Goal: Information Seeking & Learning: Learn about a topic

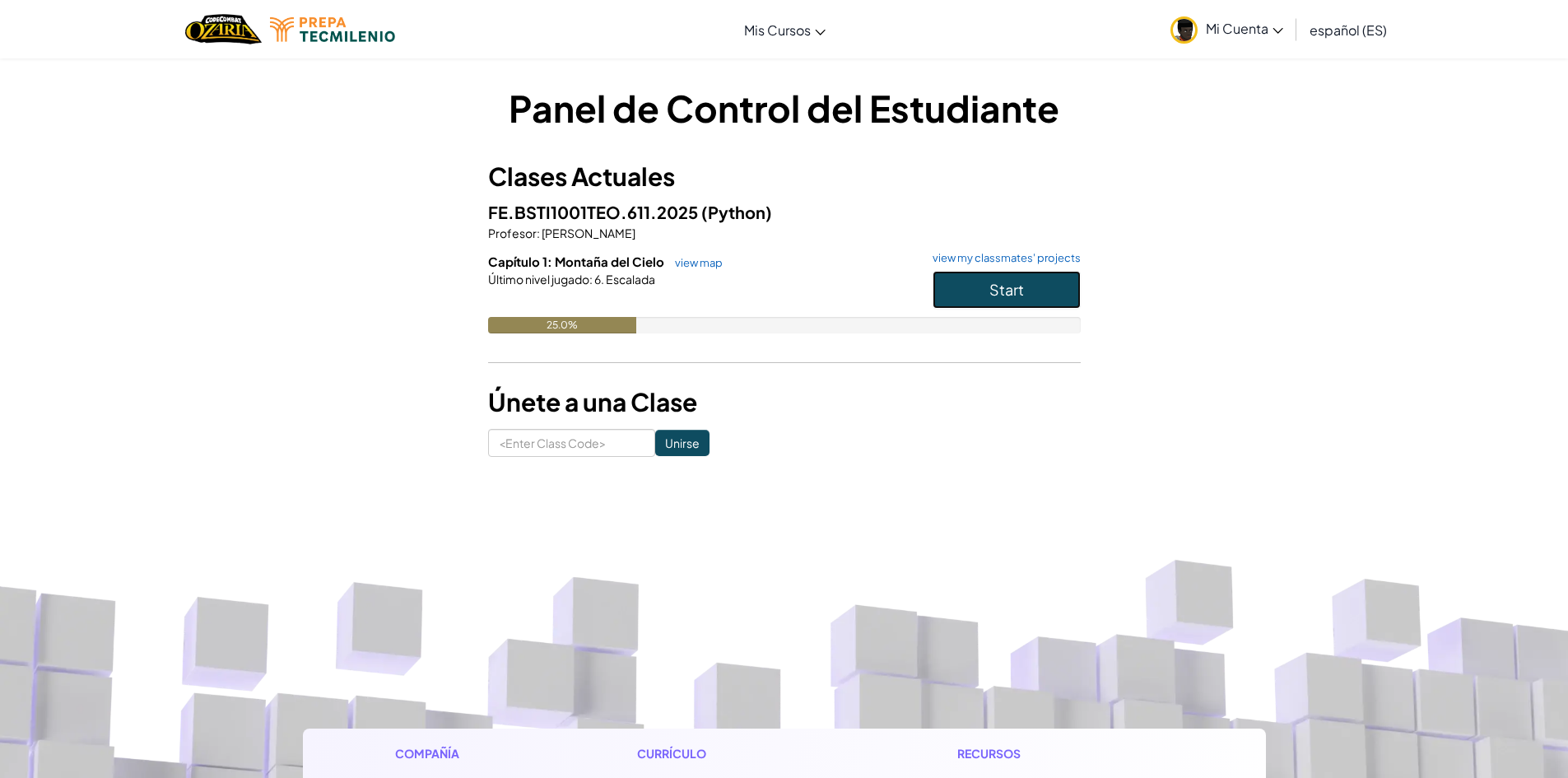
click at [970, 297] on button "Start" at bounding box center [1006, 290] width 148 height 38
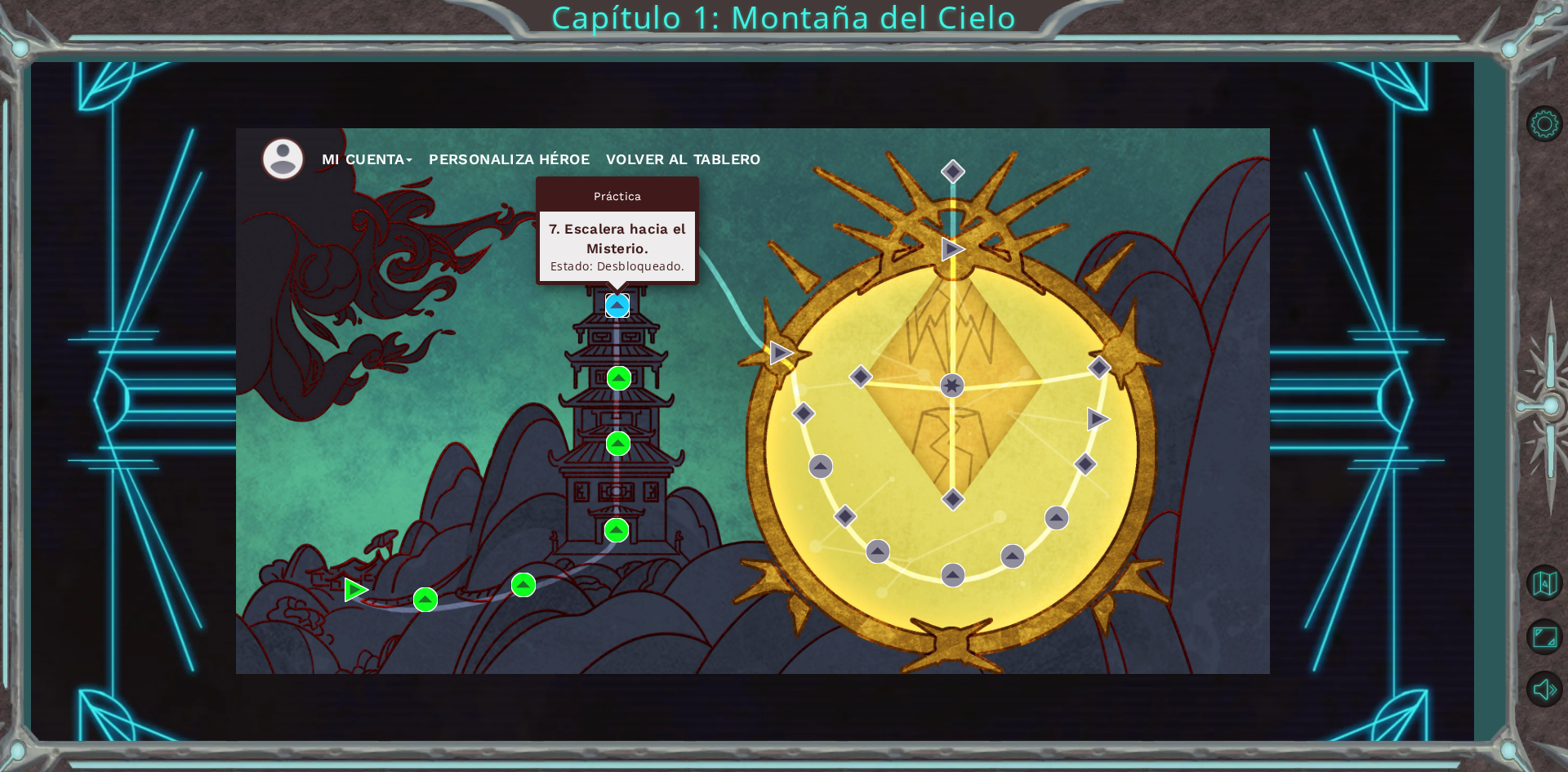
click at [617, 301] on img at bounding box center [617, 305] width 25 height 25
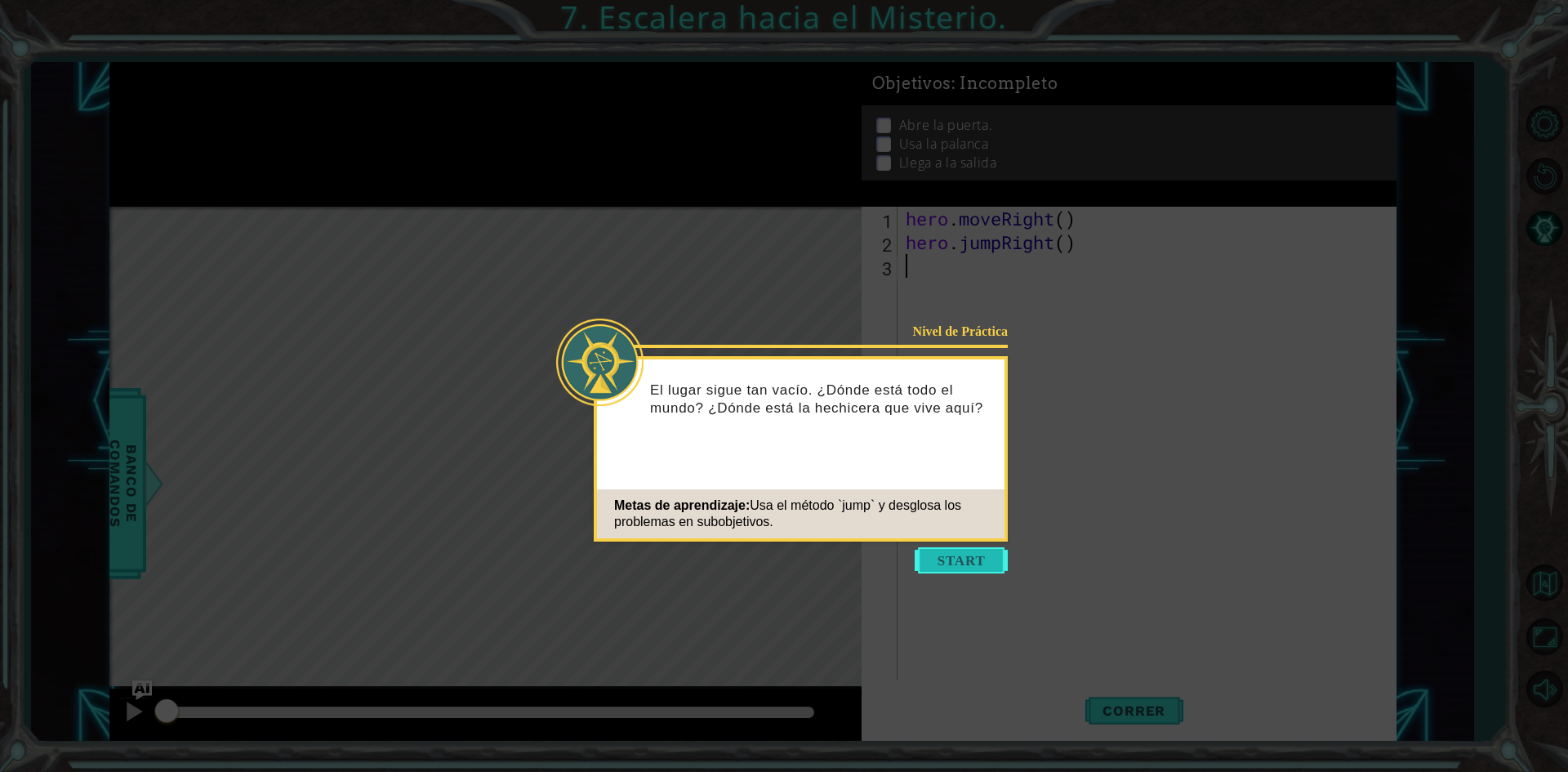
click at [978, 555] on button "Start" at bounding box center [961, 560] width 93 height 26
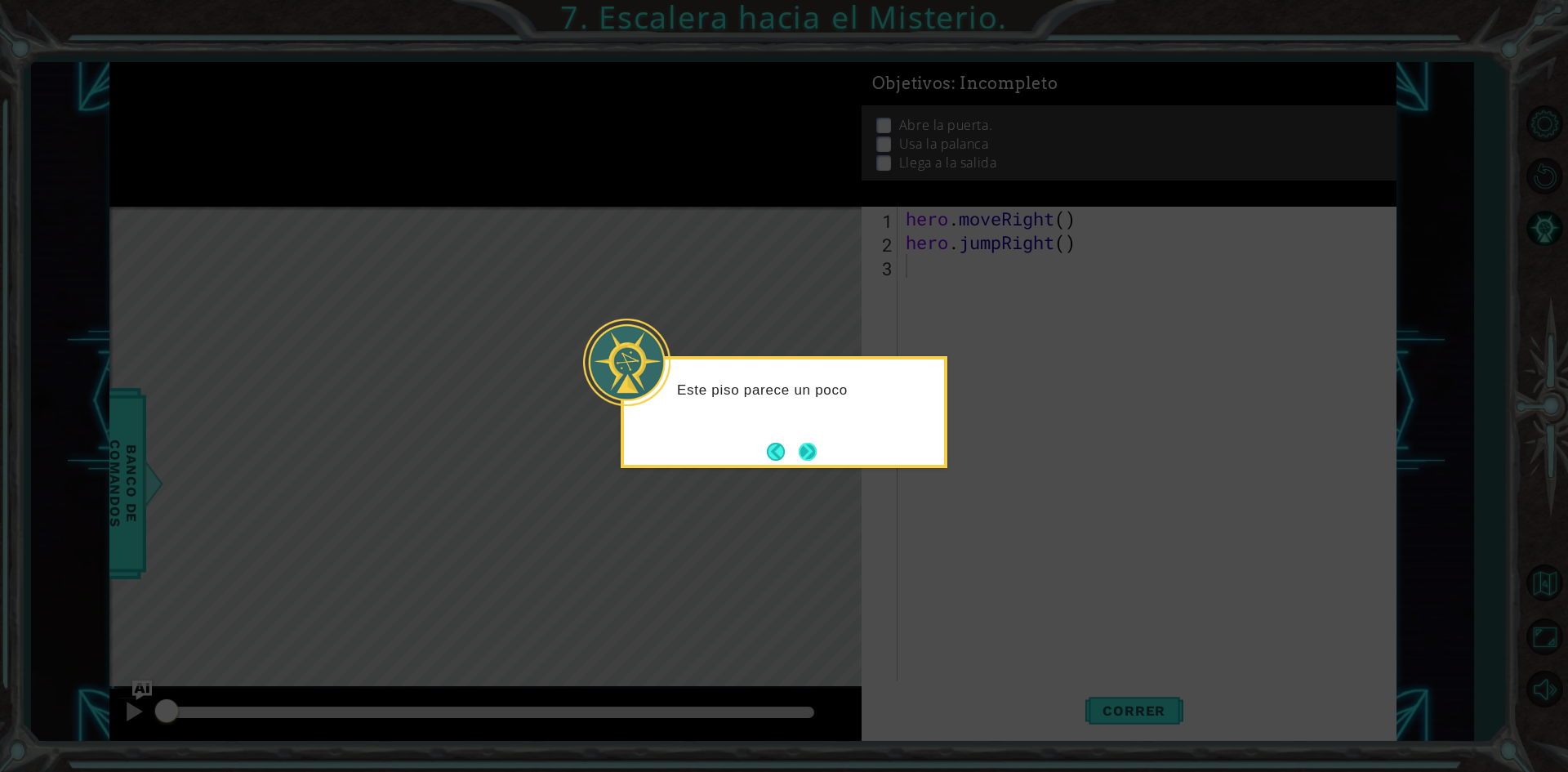
click at [812, 447] on button "Next" at bounding box center [808, 452] width 18 height 18
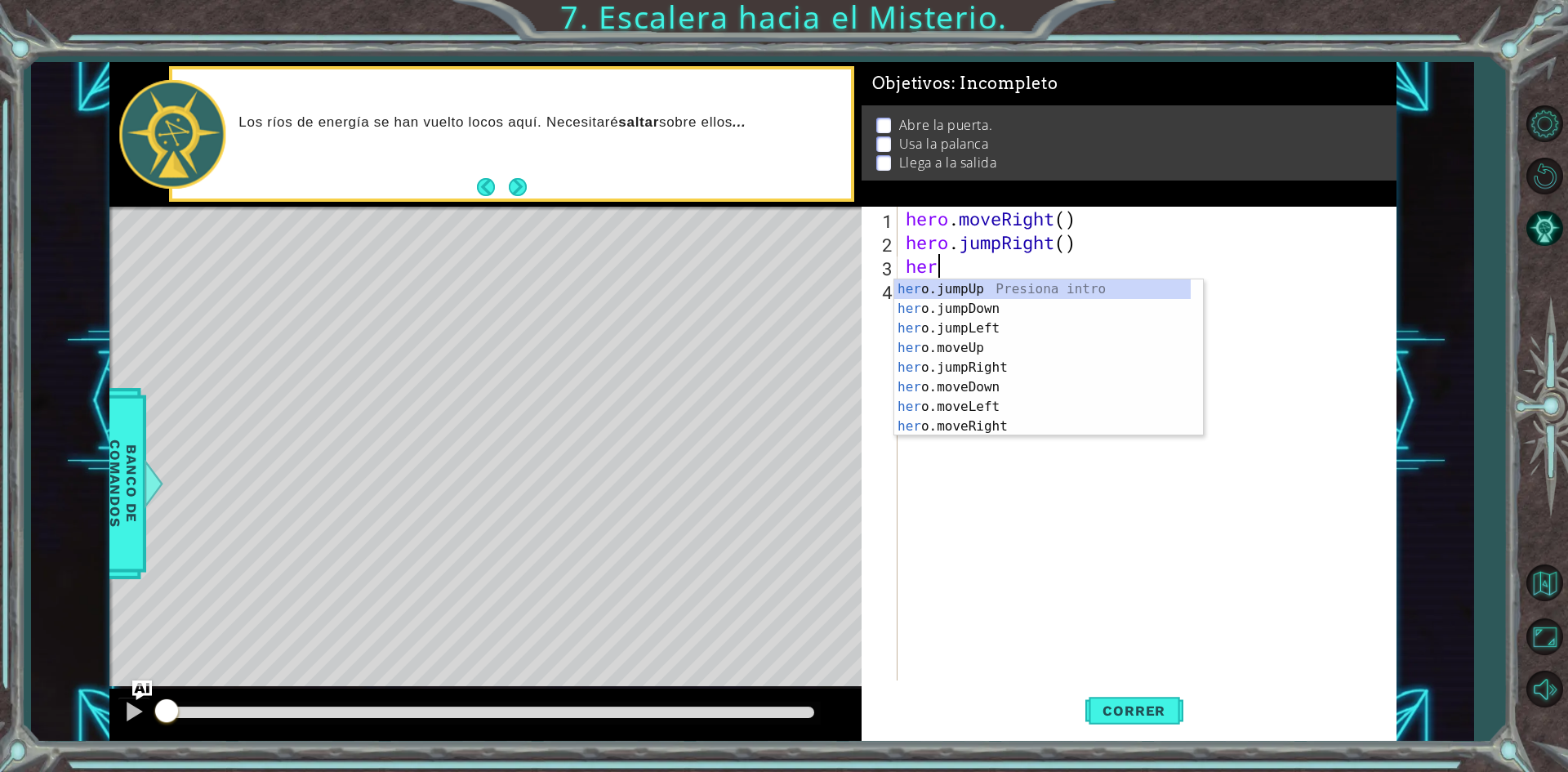
type textarea "hero"
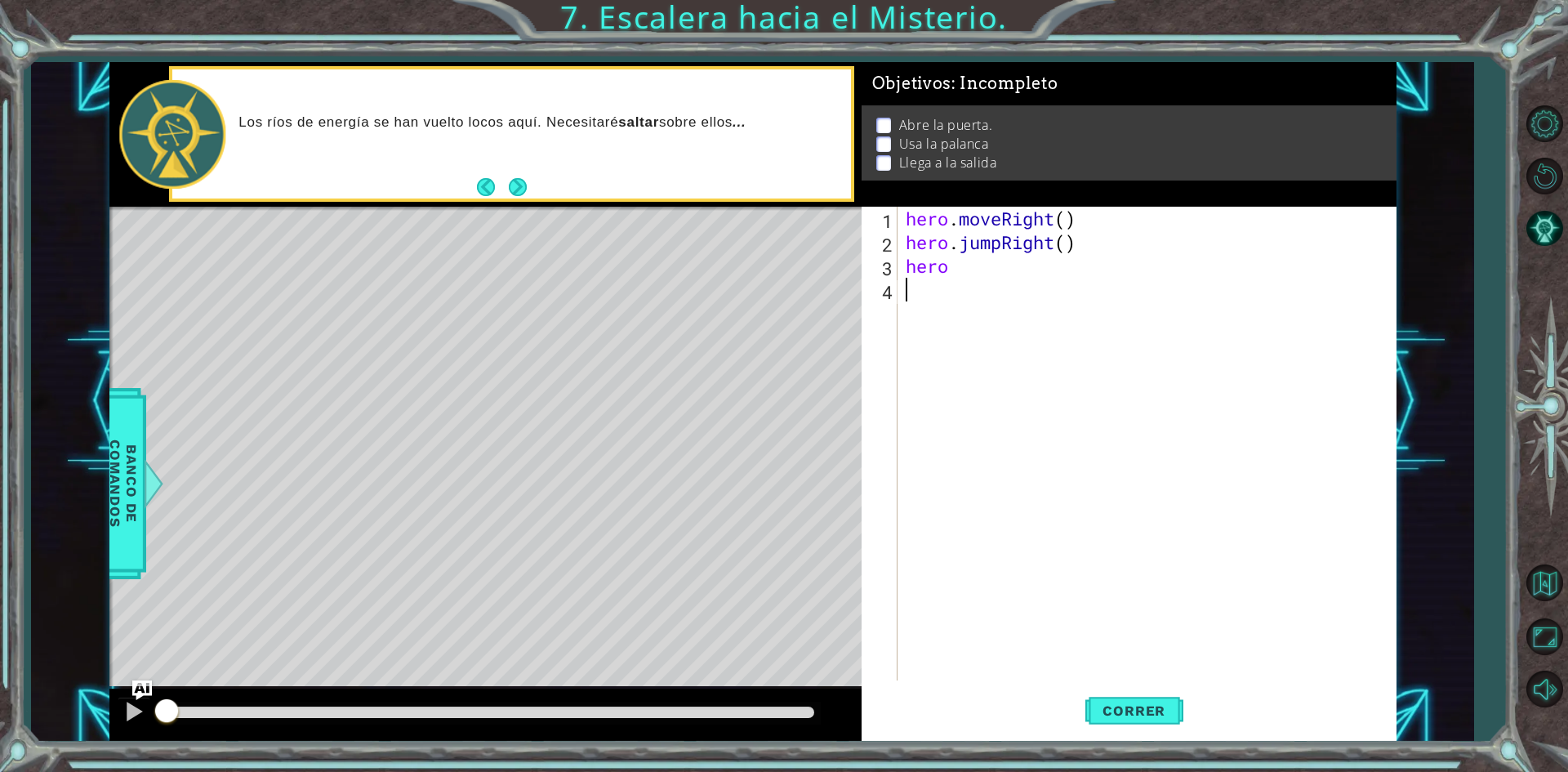
click at [928, 627] on div "hero . moveRight ( ) hero . jumpRight ( ) hero" at bounding box center [1151, 467] width 496 height 521
click at [1135, 708] on span "Correr" at bounding box center [1134, 711] width 96 height 17
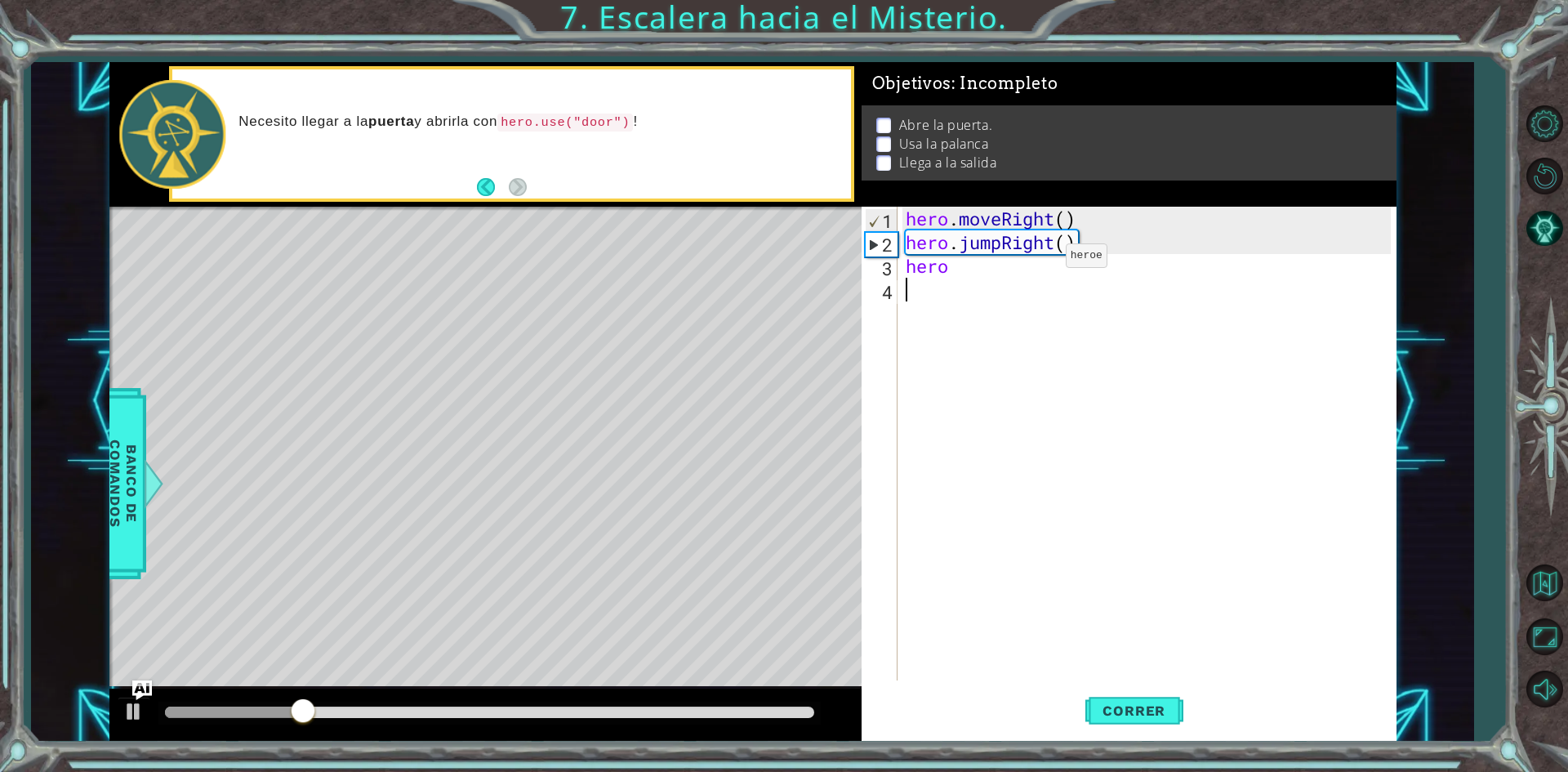
click at [1041, 261] on div "hero . moveRight ( ) hero . jumpRight ( ) hero" at bounding box center [1151, 467] width 496 height 521
type textarea "hero."
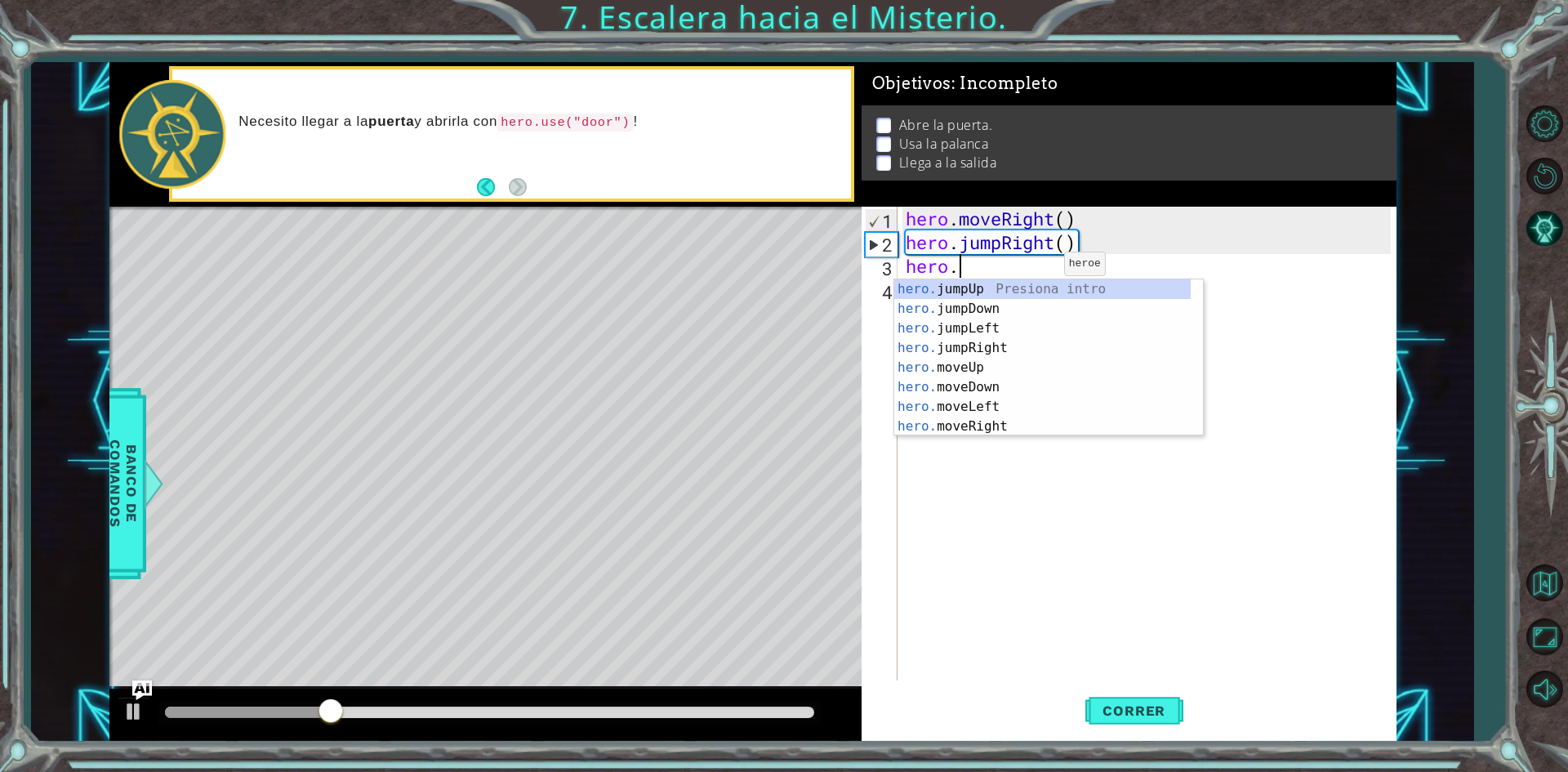
scroll to position [0, 2]
click at [998, 343] on div "hero. jumpUp Presiona intro hero. jumpDown Presiona intro hero. jumpLeft Presio…" at bounding box center [1043, 378] width 297 height 196
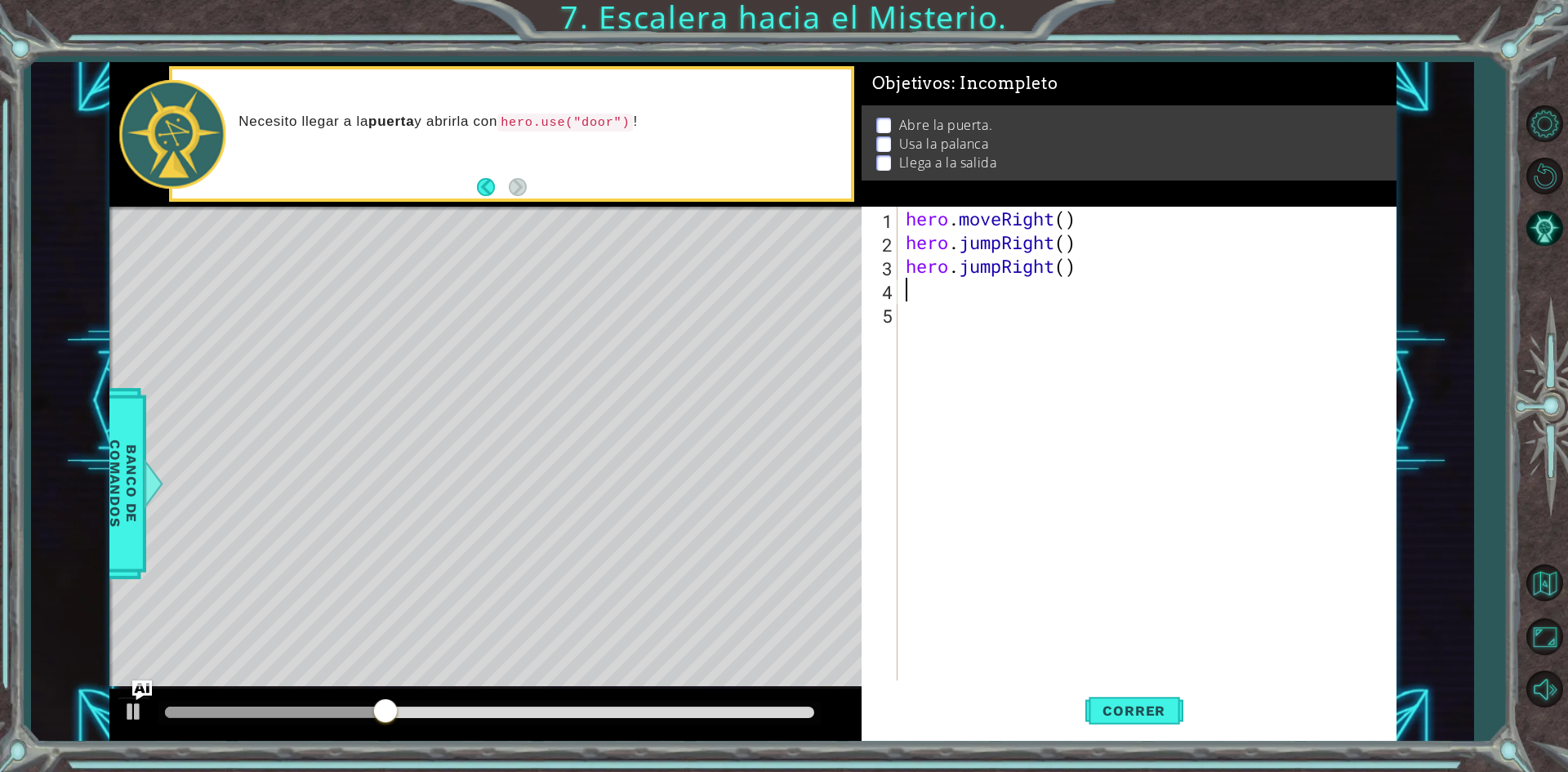
scroll to position [0, 0]
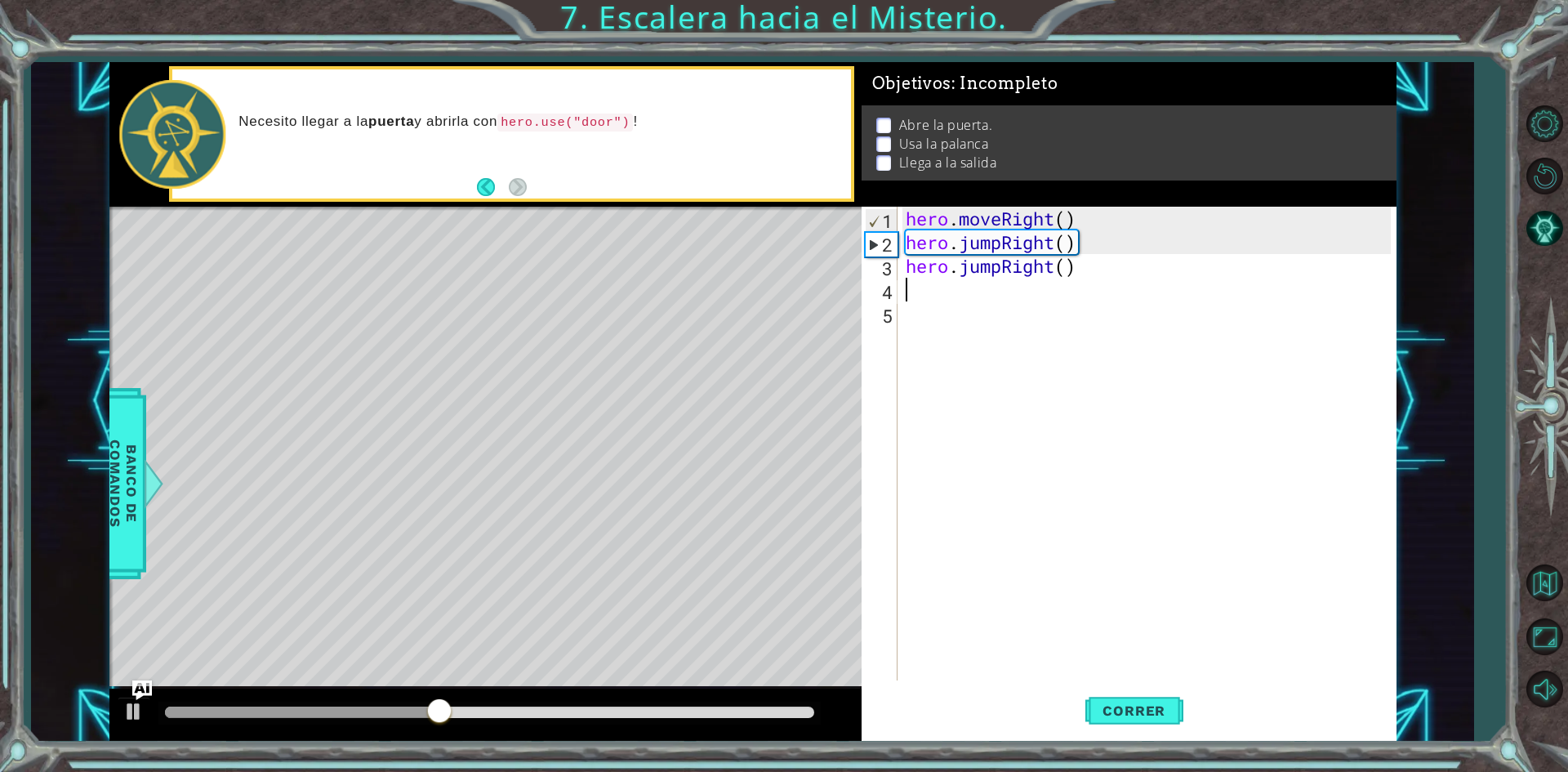
click at [1083, 275] on div "hero . moveRight ( ) hero . jumpRight ( ) hero . jumpRight ( )" at bounding box center [1151, 467] width 496 height 521
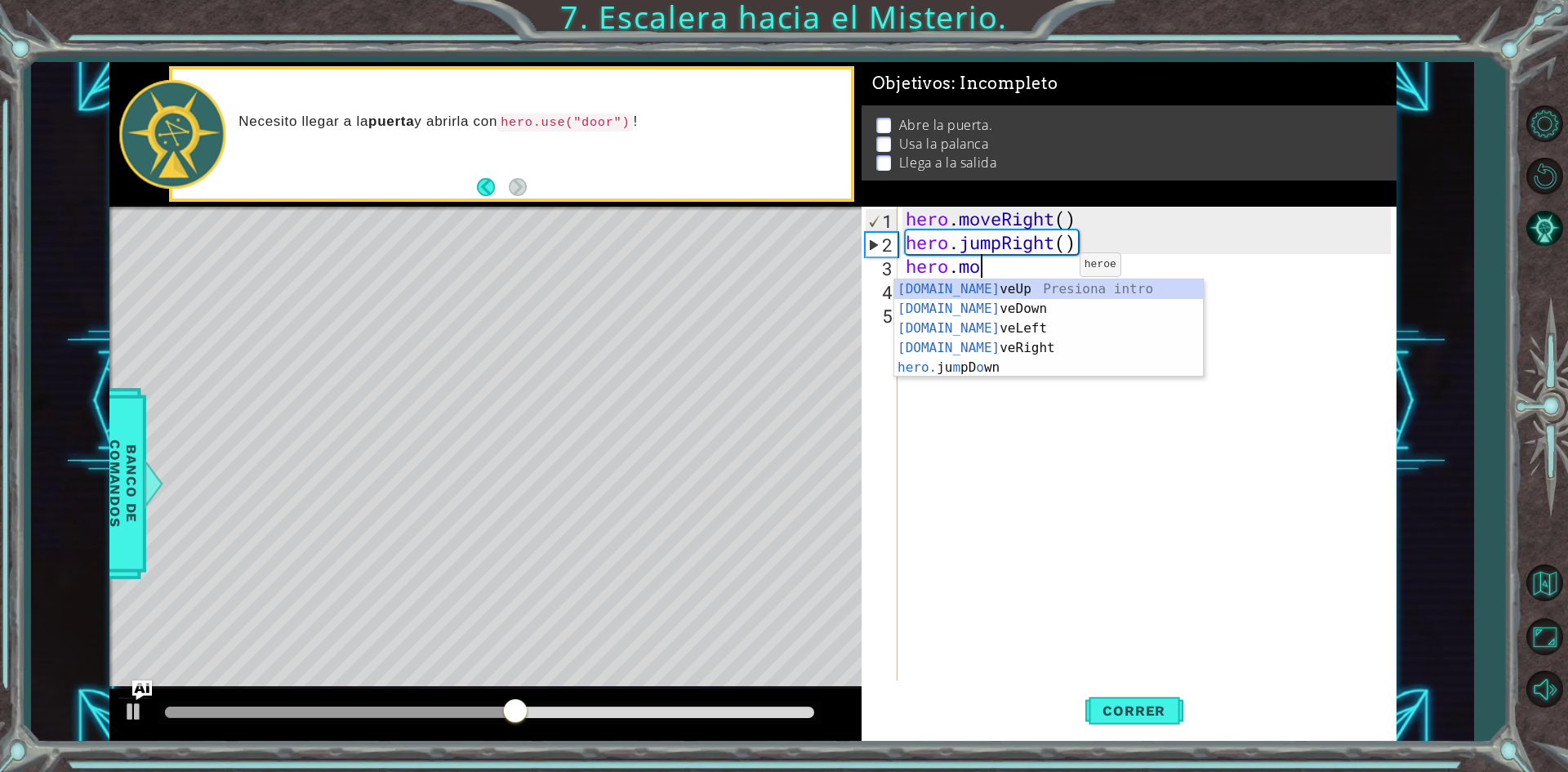
scroll to position [0, 2]
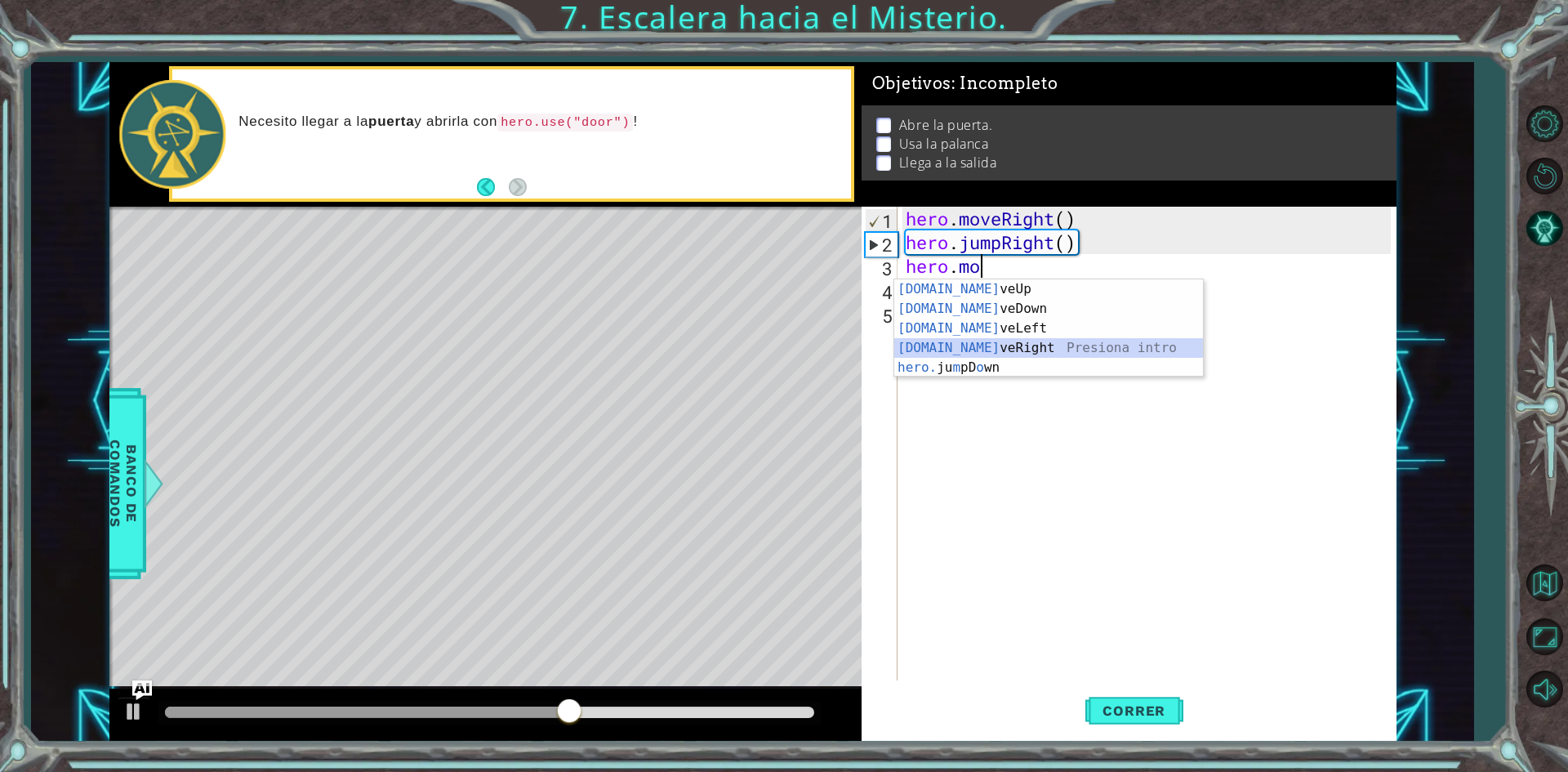
click at [1013, 348] on div "[DOMAIN_NAME] veUp Presiona intro [DOMAIN_NAME] veDown Presiona intro [DOMAIN_N…" at bounding box center [1049, 348] width 308 height 137
type textarea "hero.moveRight(1)"
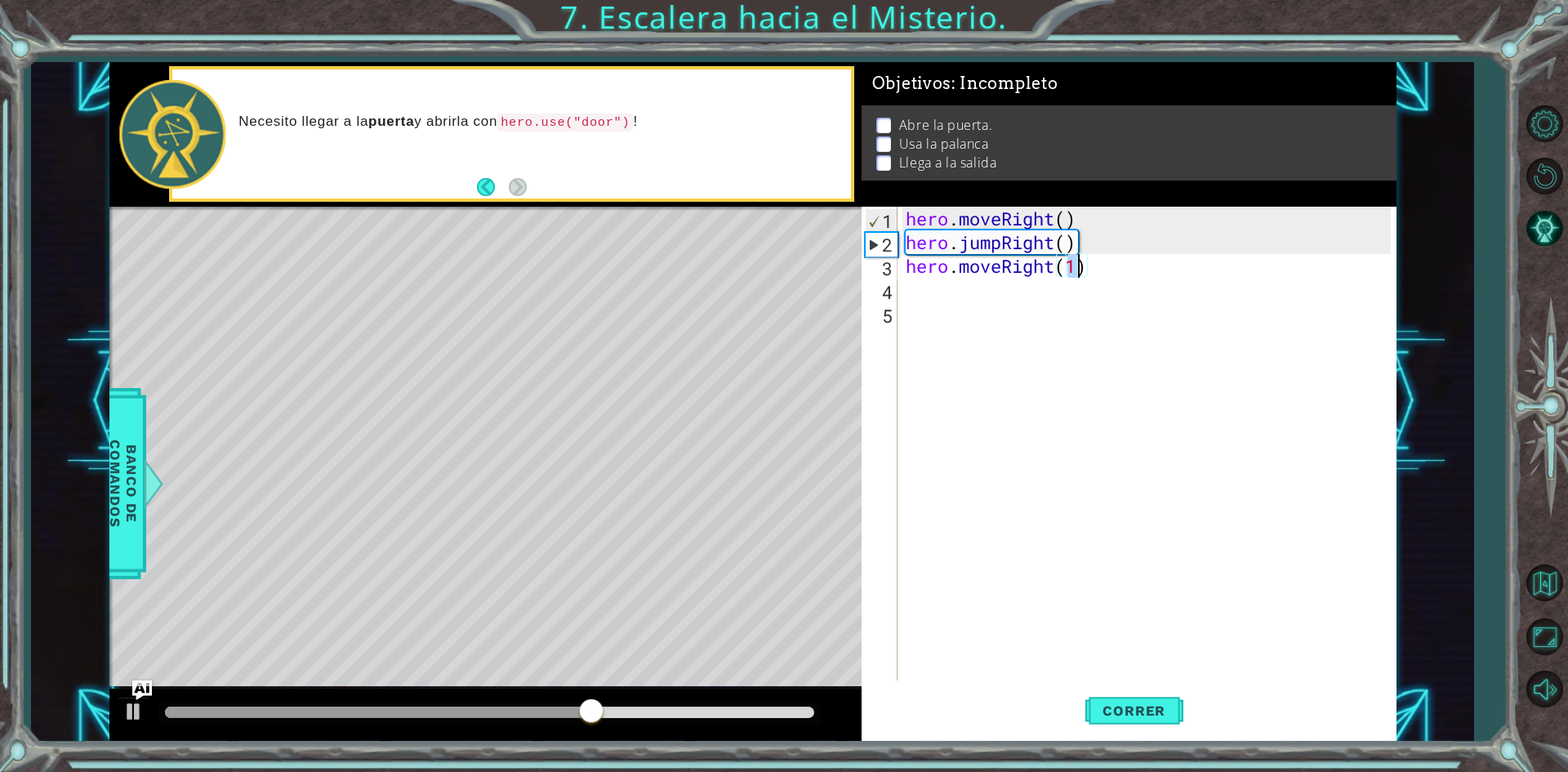
click at [1014, 307] on div "hero . moveRight ( ) hero . jumpRight ( ) hero . moveRight ( 1 )" at bounding box center [1151, 467] width 496 height 521
click at [1014, 293] on div "hero . moveRight ( ) hero . jumpRight ( ) hero . moveRight ( 1 )" at bounding box center [1151, 467] width 496 height 521
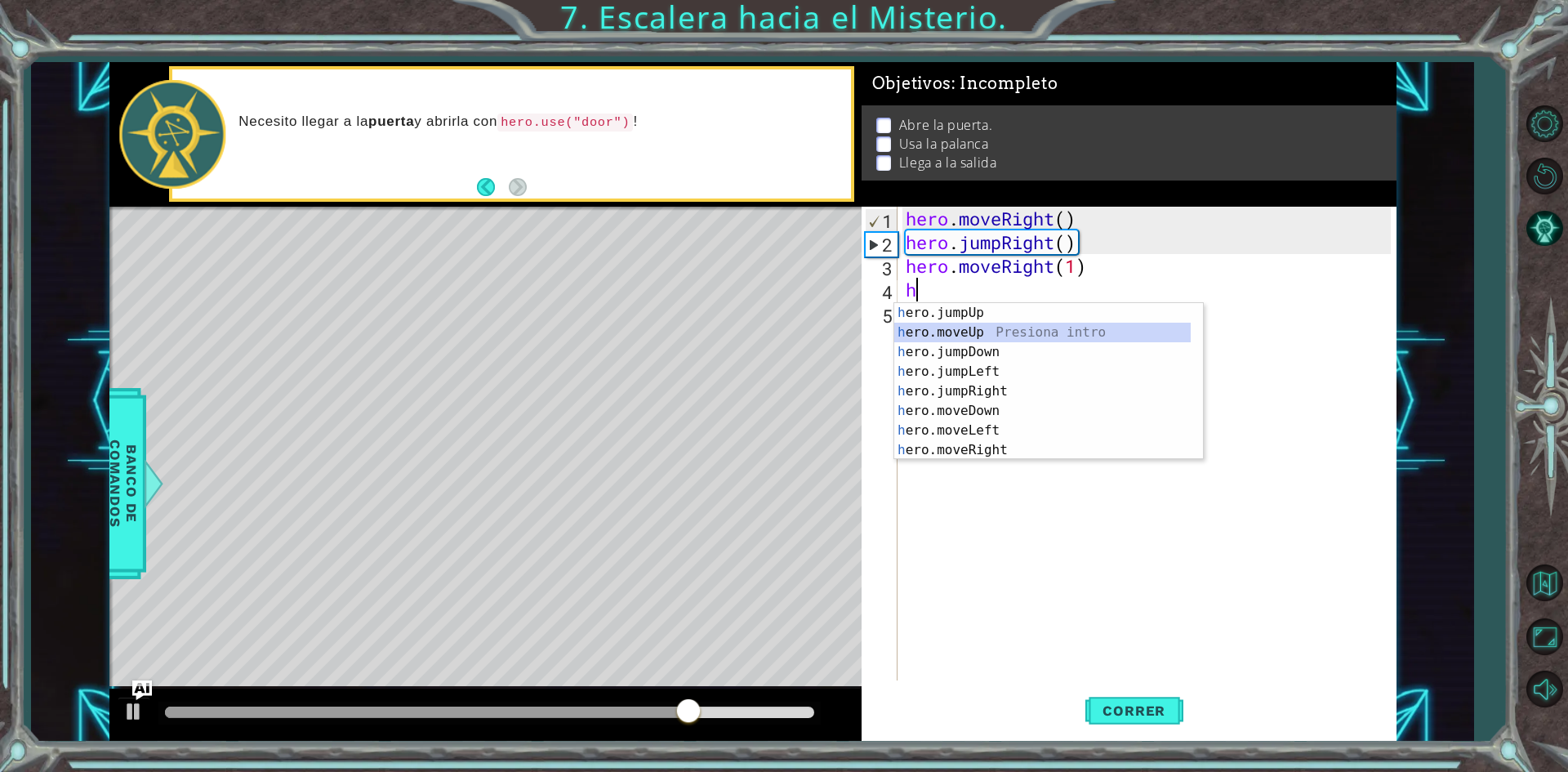
click at [1015, 330] on div "h ero.jumpUp Presiona intro h ero.moveUp Presiona intro h ero.jumpDown Presiona…" at bounding box center [1043, 401] width 297 height 196
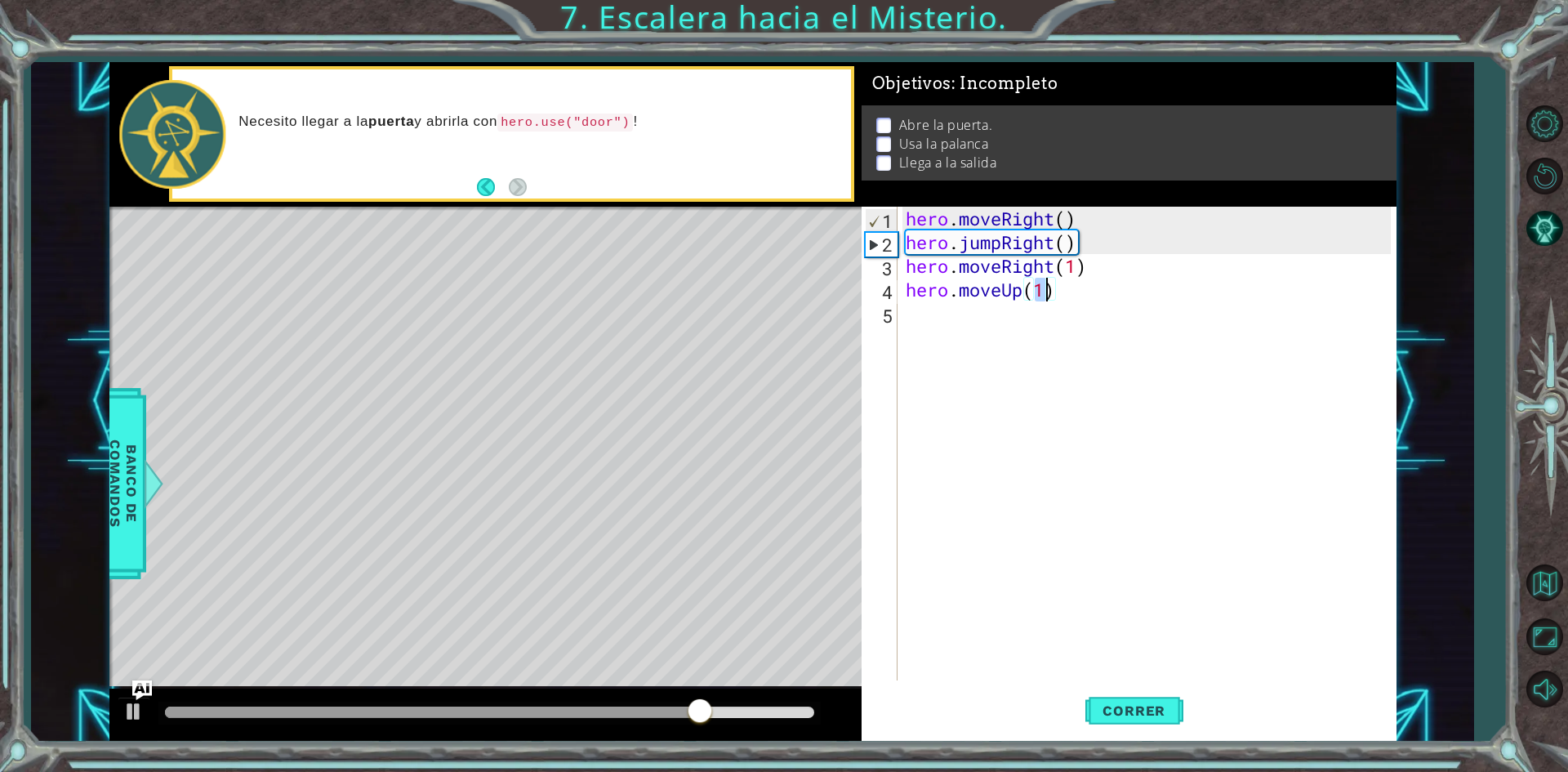
scroll to position [0, 6]
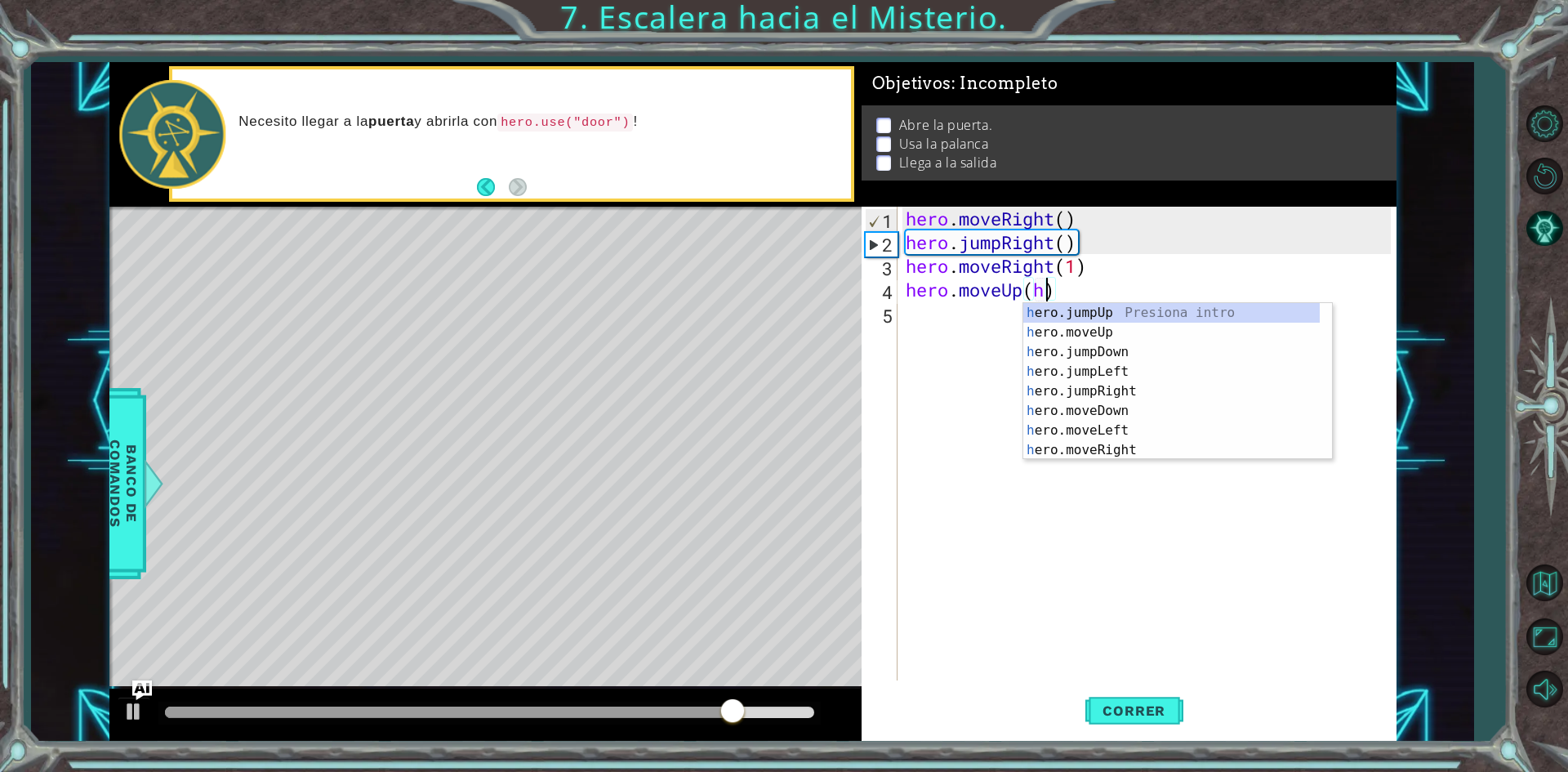
type textarea "hero.moveUp()"
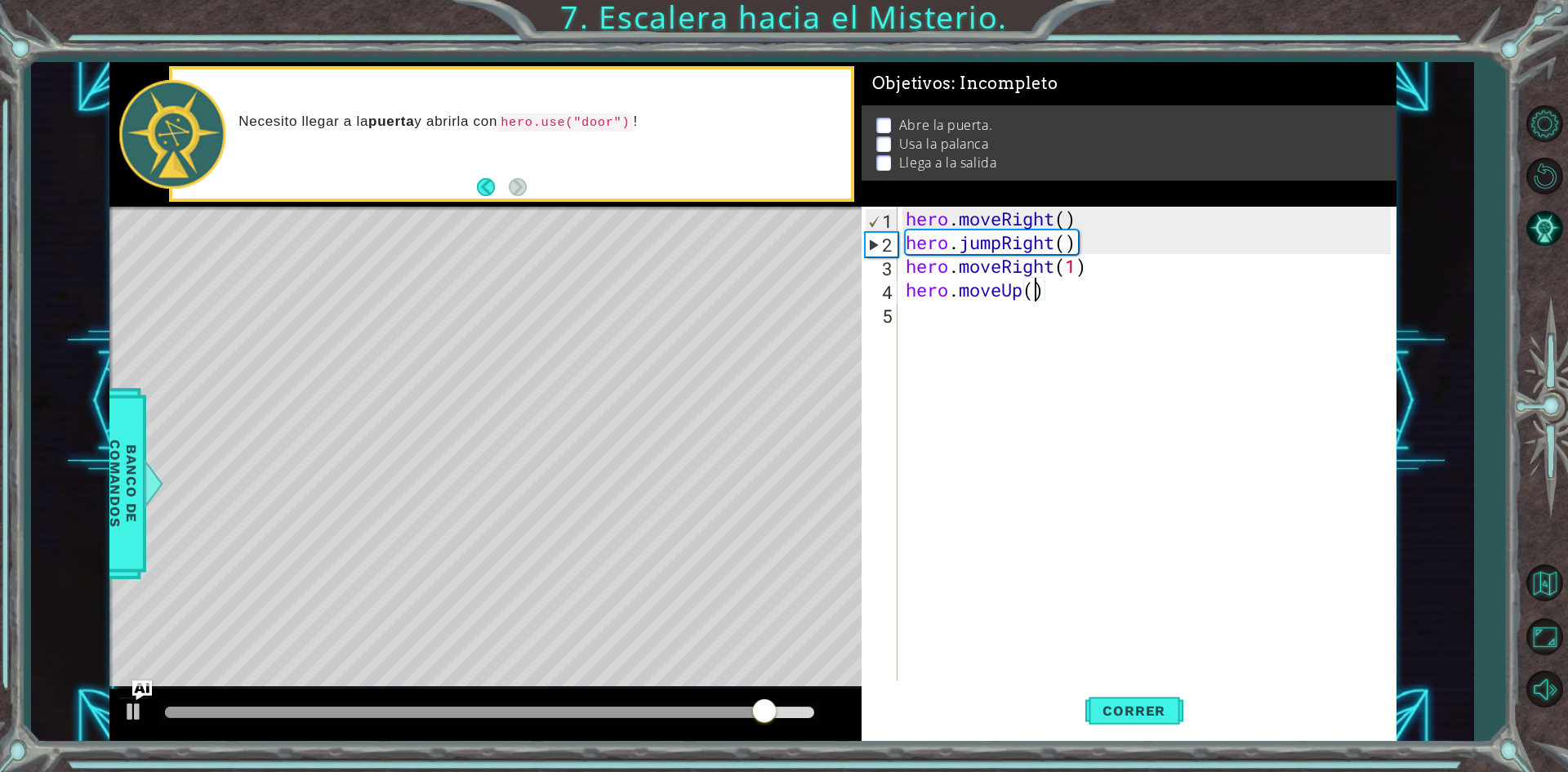
click at [1019, 330] on div "hero . moveRight ( ) hero . jumpRight ( ) hero . moveRight ( 1 ) hero . moveUp …" at bounding box center [1151, 467] width 496 height 521
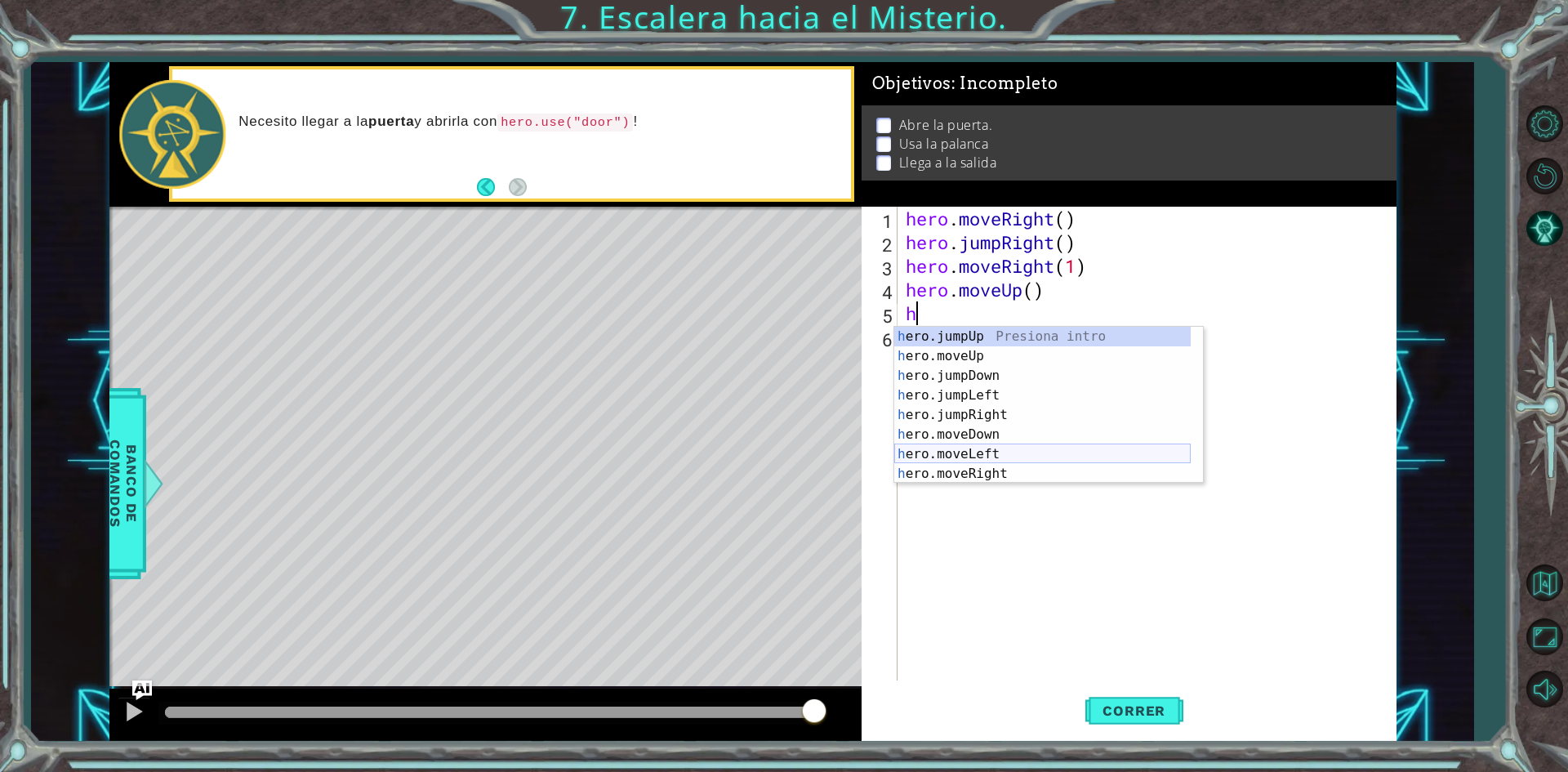
scroll to position [20, 0]
click at [965, 472] on div "h ero.moveUp Presiona intro h ero.jumpDown Presiona intro h ero.jumpLeft Presio…" at bounding box center [1043, 425] width 297 height 196
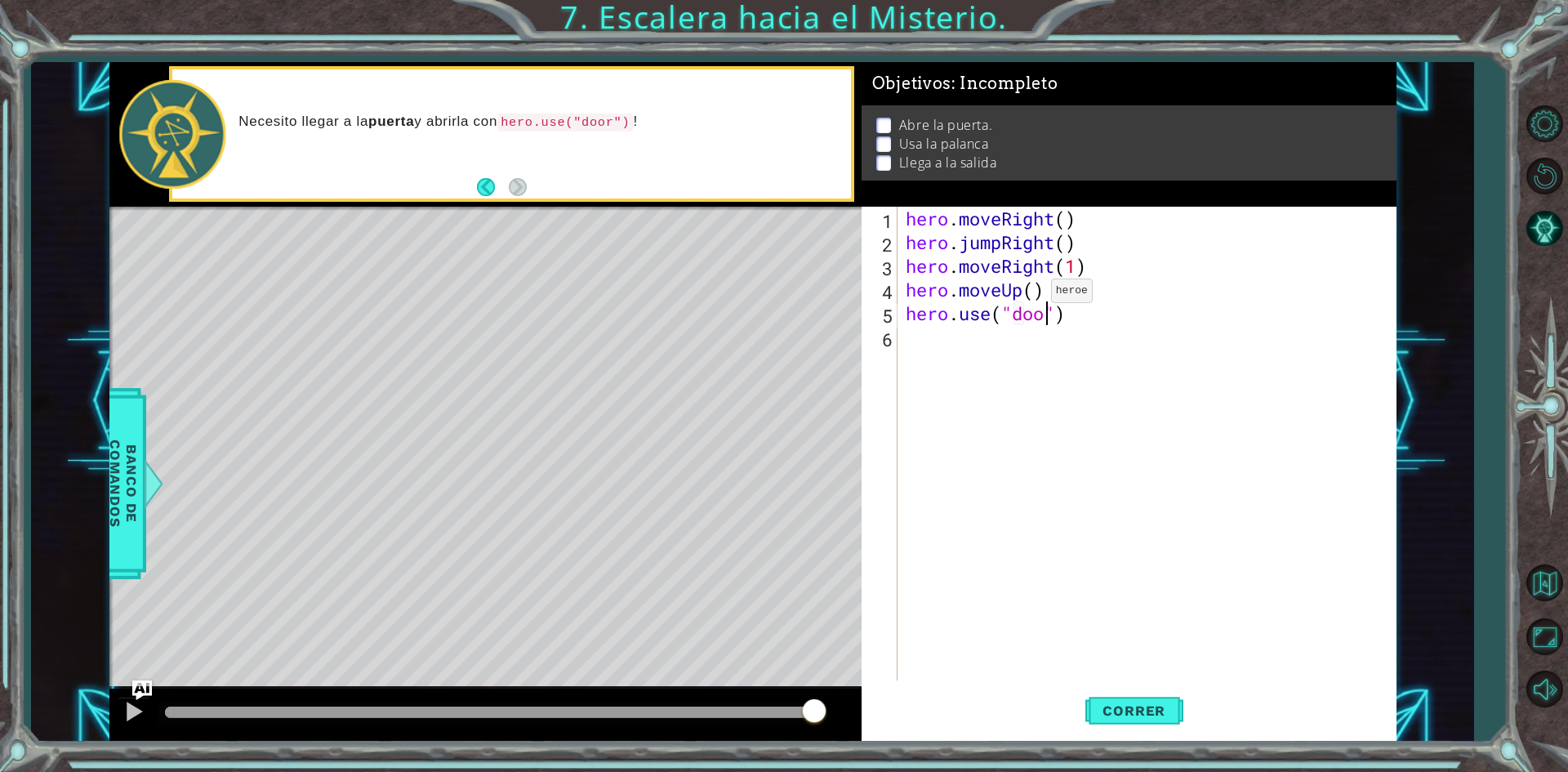
scroll to position [0, 7]
type textarea "hero.use("door")"
click at [1168, 717] on span "Correr" at bounding box center [1134, 711] width 96 height 17
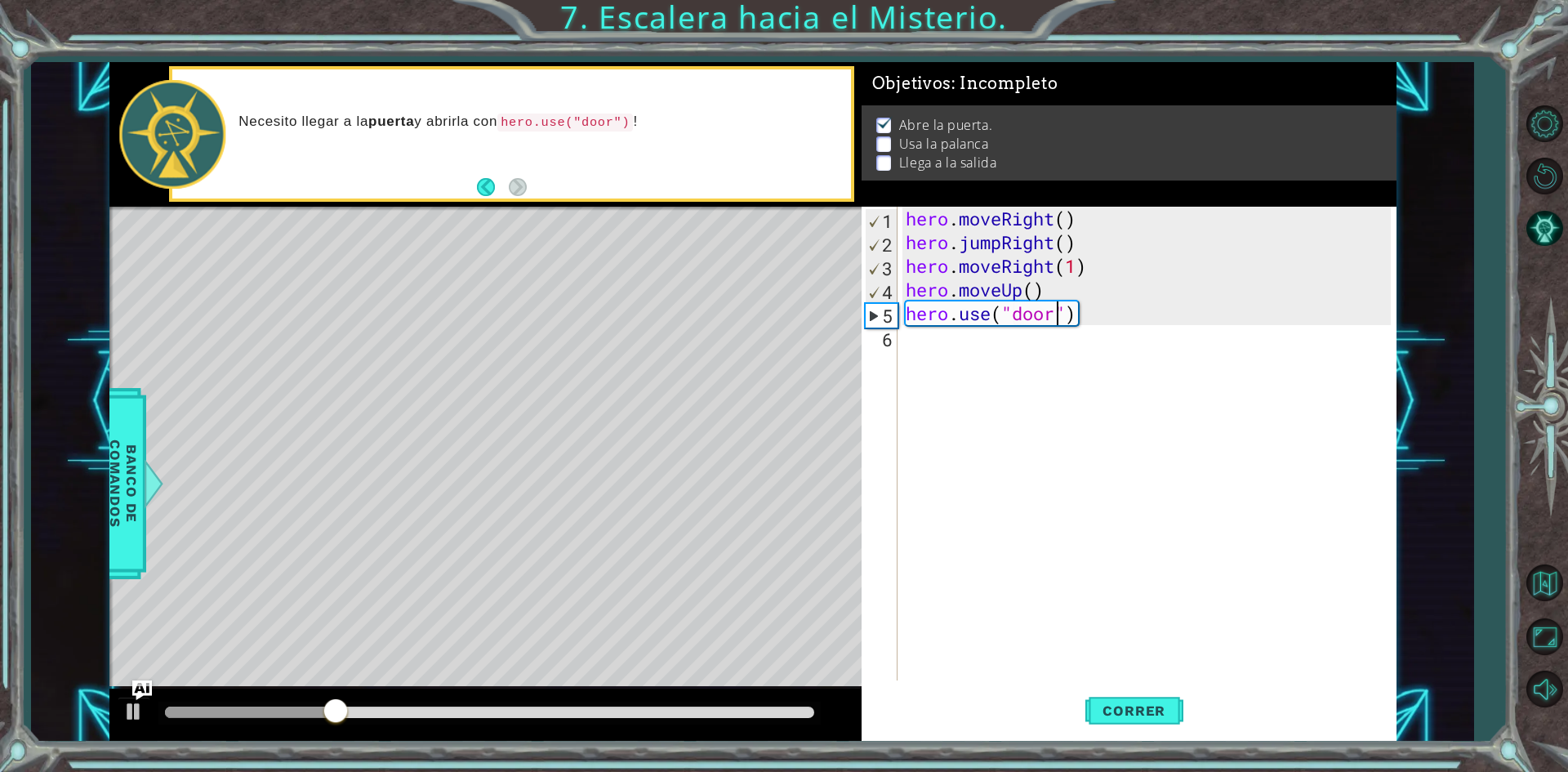
click at [1035, 350] on div "hero . moveRight ( ) hero . jumpRight ( ) hero . moveRight ( 1 ) hero . moveUp …" at bounding box center [1151, 467] width 496 height 521
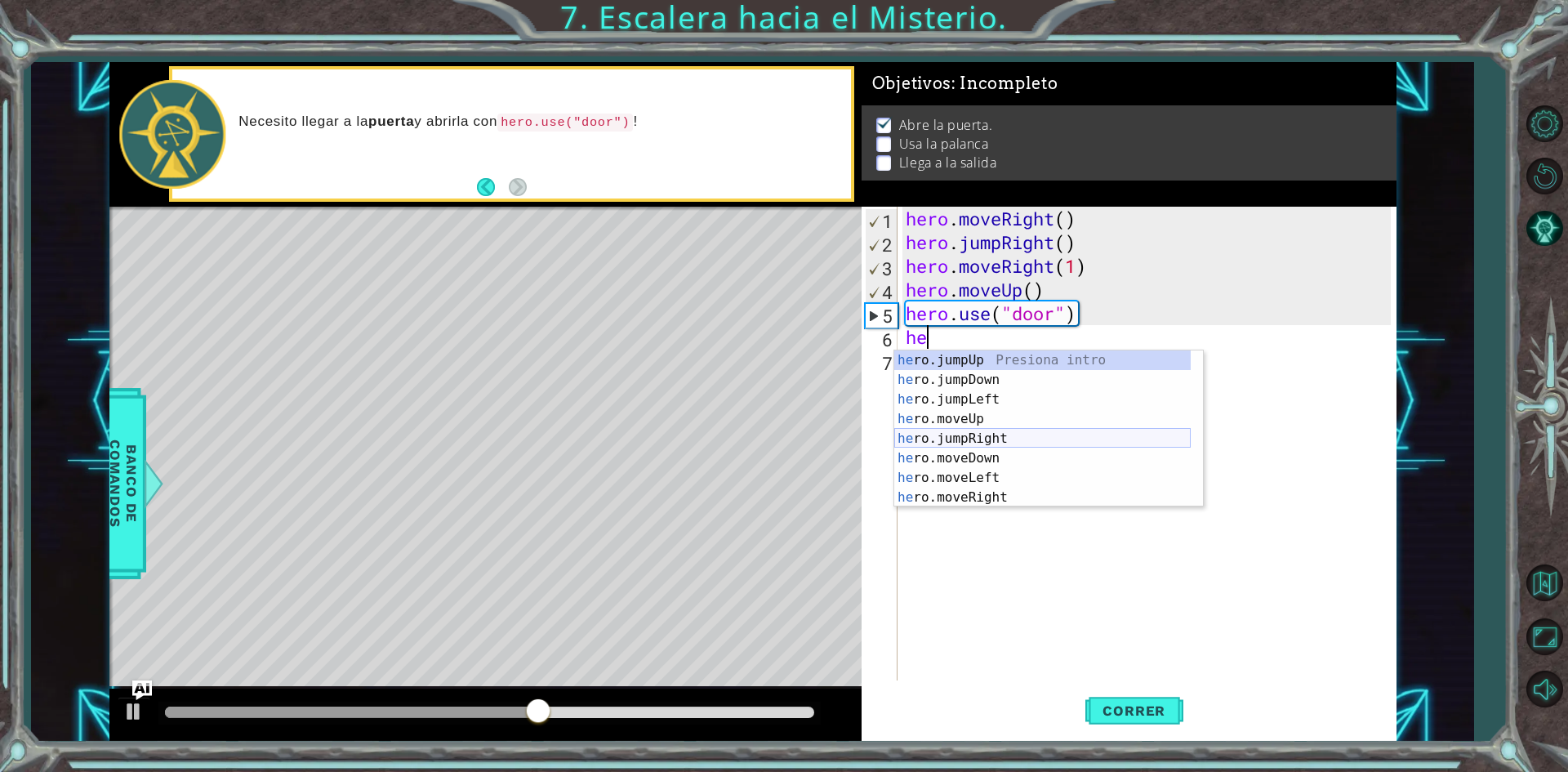
scroll to position [0, 0]
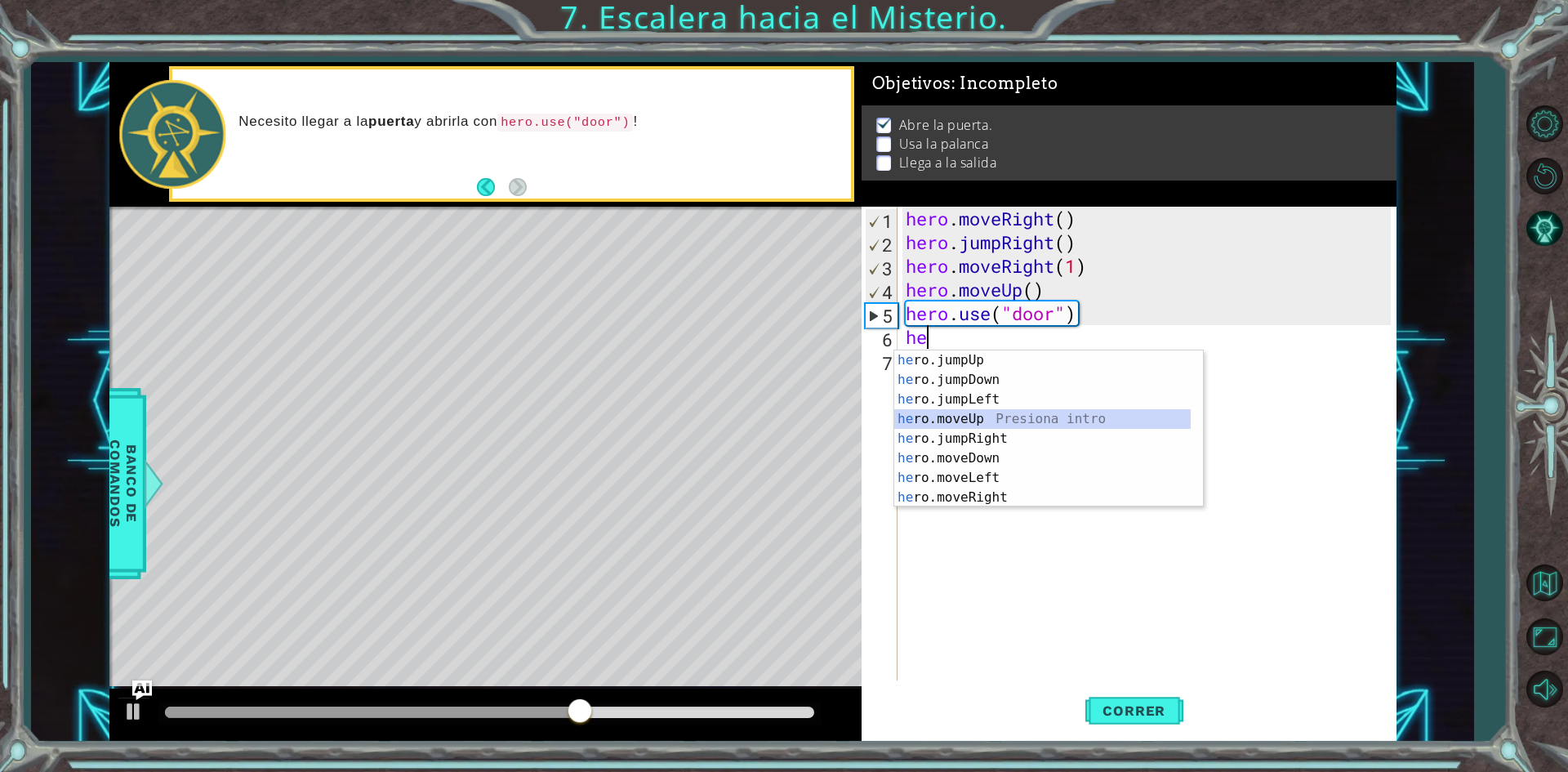
click at [990, 414] on div "he ro.jumpUp Presiona intro he ro.jumpDown Presiona intro he ro.jumpLeft Presio…" at bounding box center [1043, 448] width 297 height 196
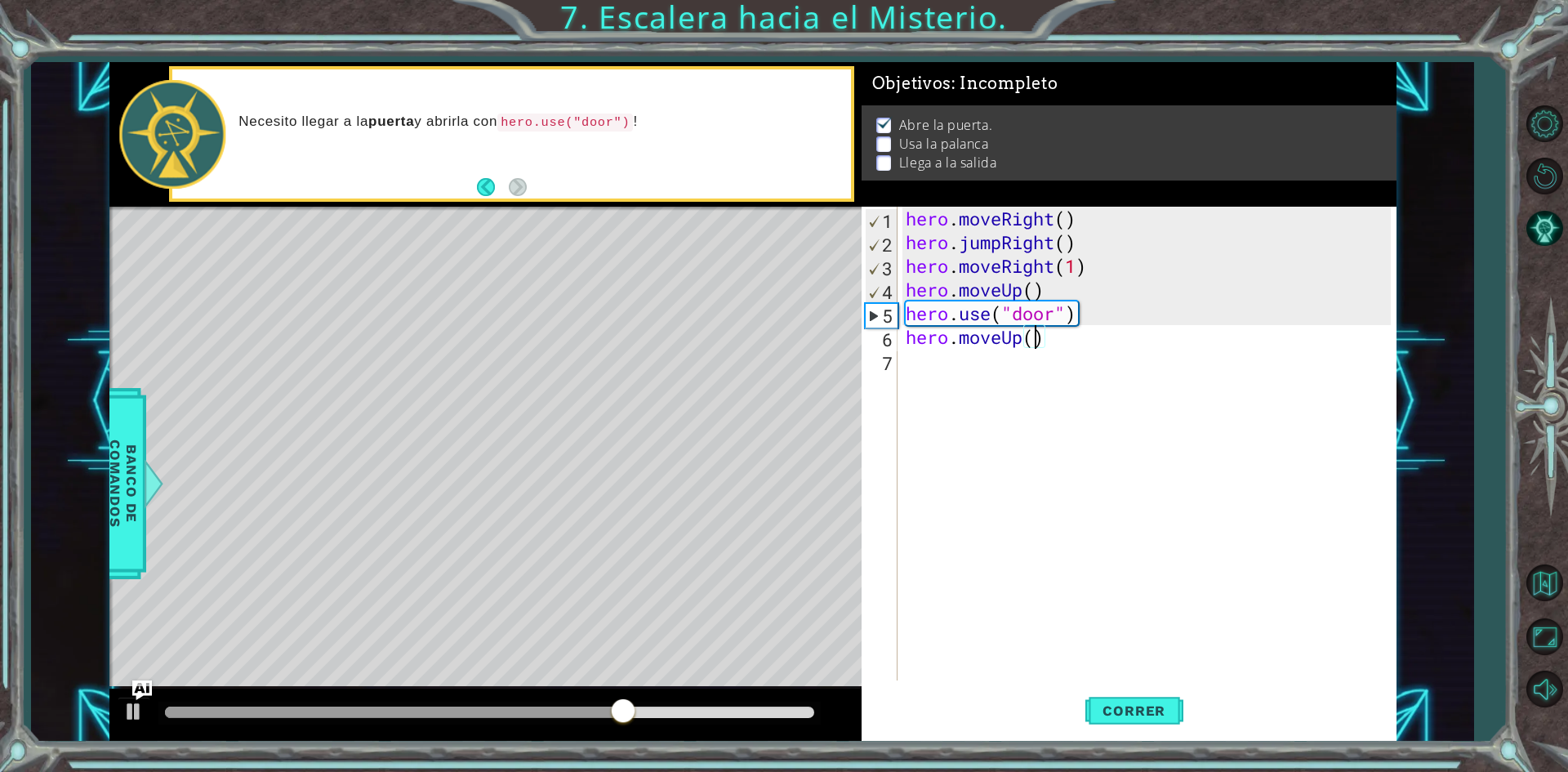
type textarea "hero.moveUp(2)"
click at [1061, 360] on div "hero . moveRight ( ) hero . jumpRight ( ) hero . moveRight ( 1 ) hero . moveUp …" at bounding box center [1151, 467] width 496 height 521
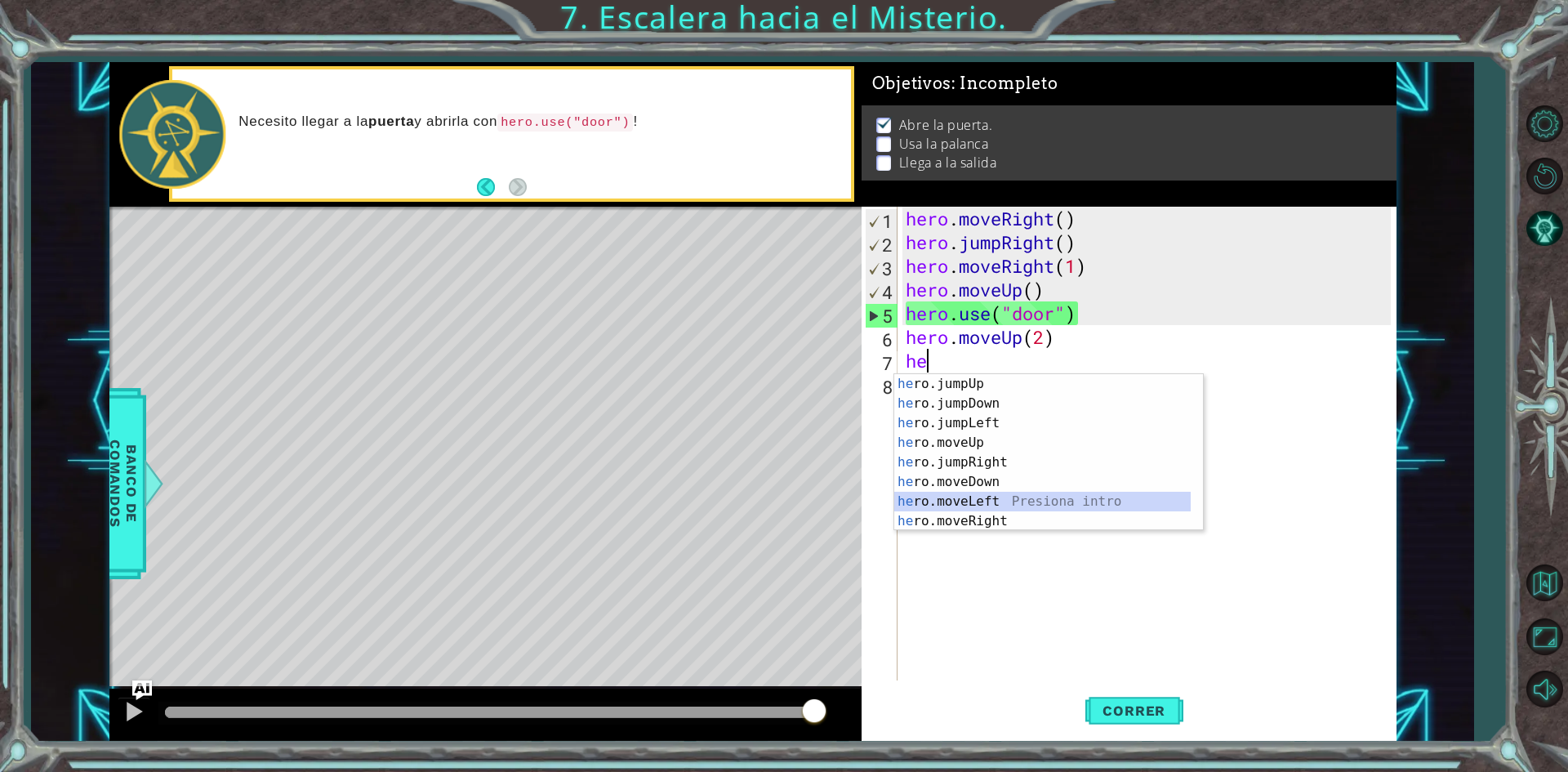
click at [1036, 495] on div "he ro.jumpUp Presiona intro he ro.jumpDown Presiona intro he ro.jumpLeft Presio…" at bounding box center [1043, 472] width 297 height 196
type textarea "hero.moveLeft(1)"
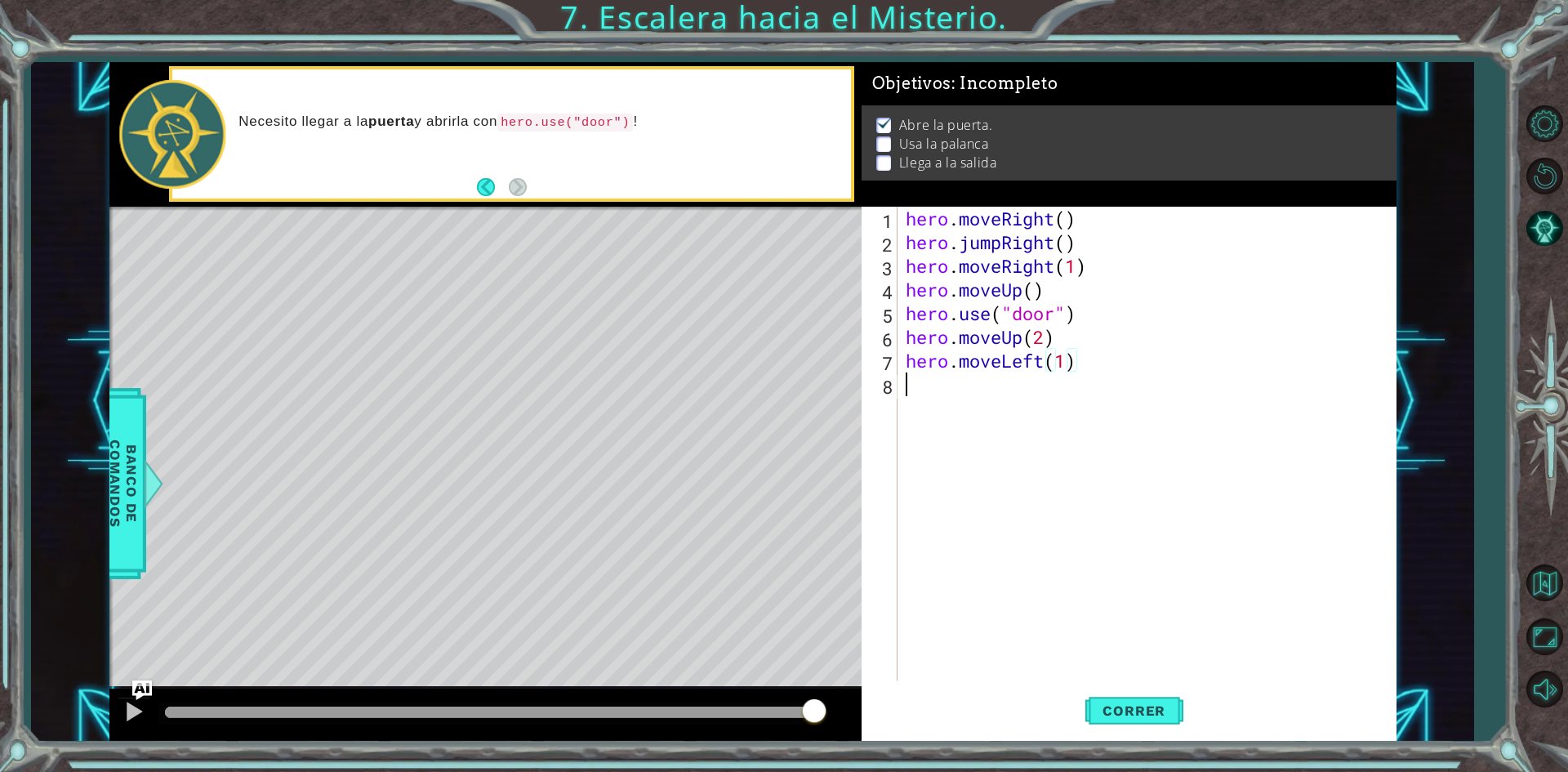
click at [1055, 402] on div "hero . moveRight ( ) hero . jumpRight ( ) hero . moveRight ( 1 ) hero . moveUp …" at bounding box center [1151, 467] width 496 height 521
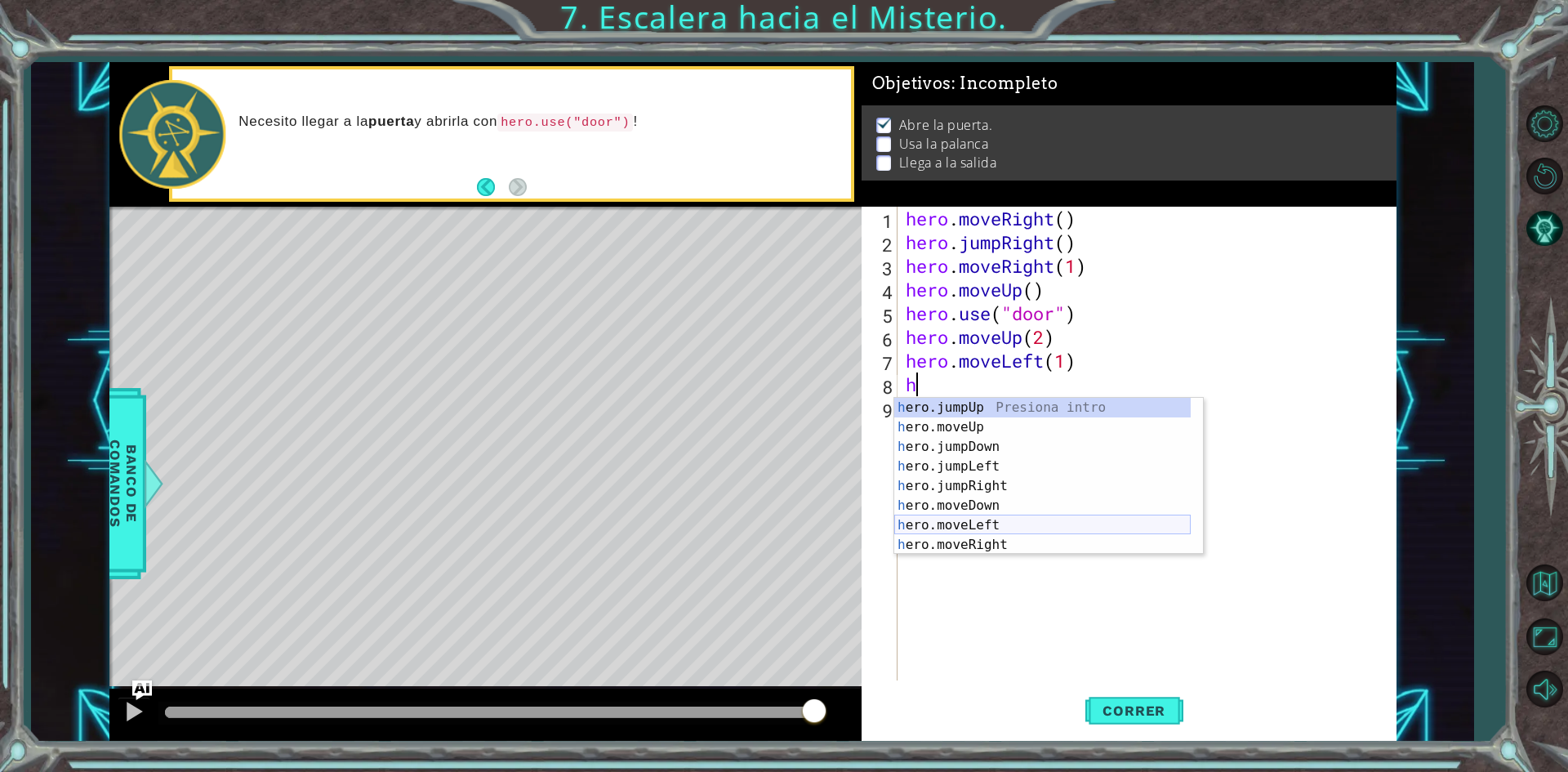
scroll to position [20, 0]
click at [984, 541] on div "h ero.moveUp Presiona intro h ero.jumpDown Presiona intro h ero.jumpLeft Presio…" at bounding box center [1043, 495] width 297 height 196
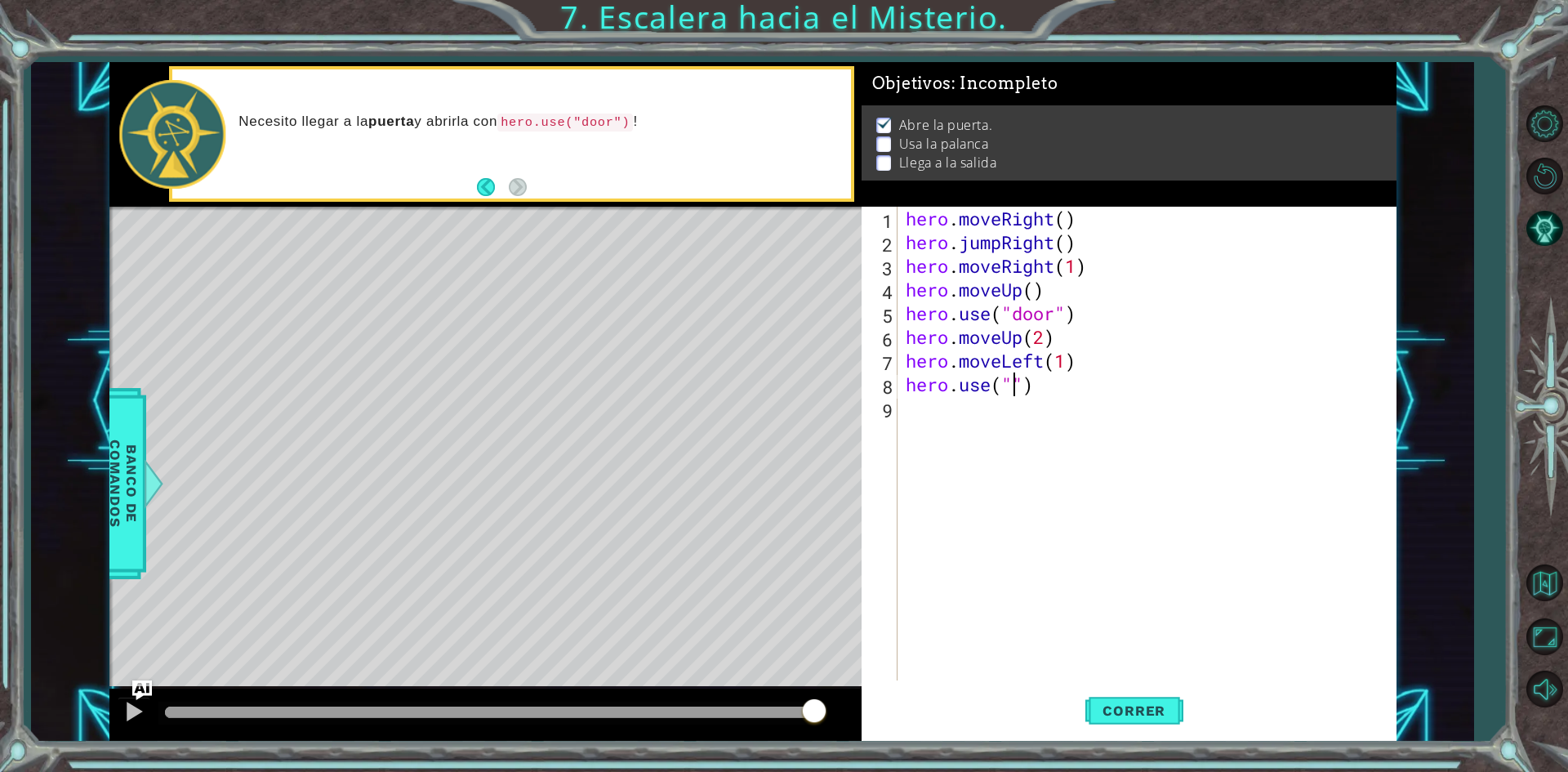
scroll to position [0, 5]
type textarea "hero.use("lever")"
click at [1107, 413] on div "hero . moveRight ( ) hero . jumpRight ( ) hero . moveRight ( 1 ) hero . moveUp …" at bounding box center [1151, 467] width 496 height 521
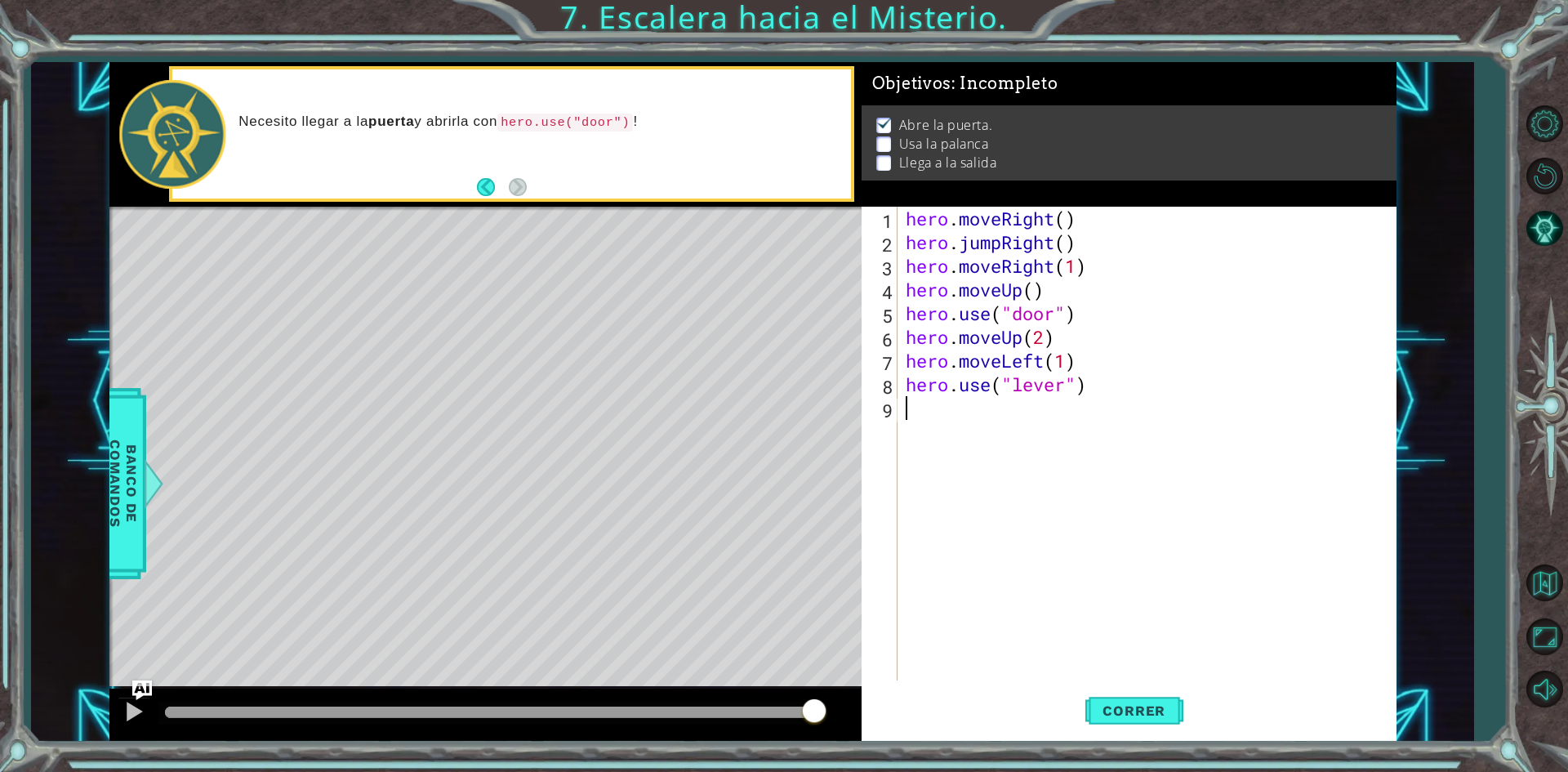
type textarea "h"
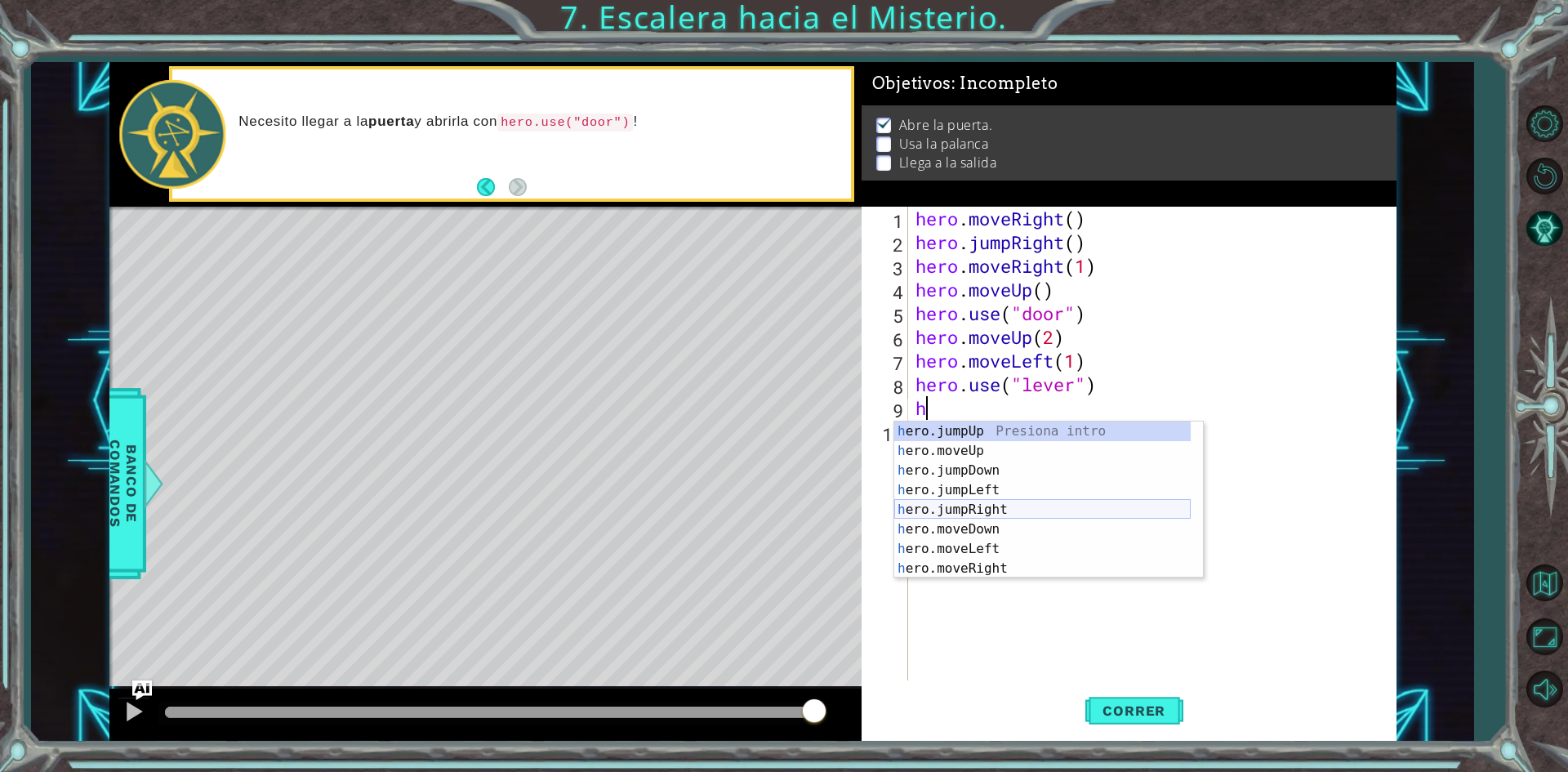
click at [1013, 510] on div "h ero.jumpUp Presiona intro h ero.moveUp Presiona intro h ero.jumpDown Presiona…" at bounding box center [1043, 519] width 297 height 196
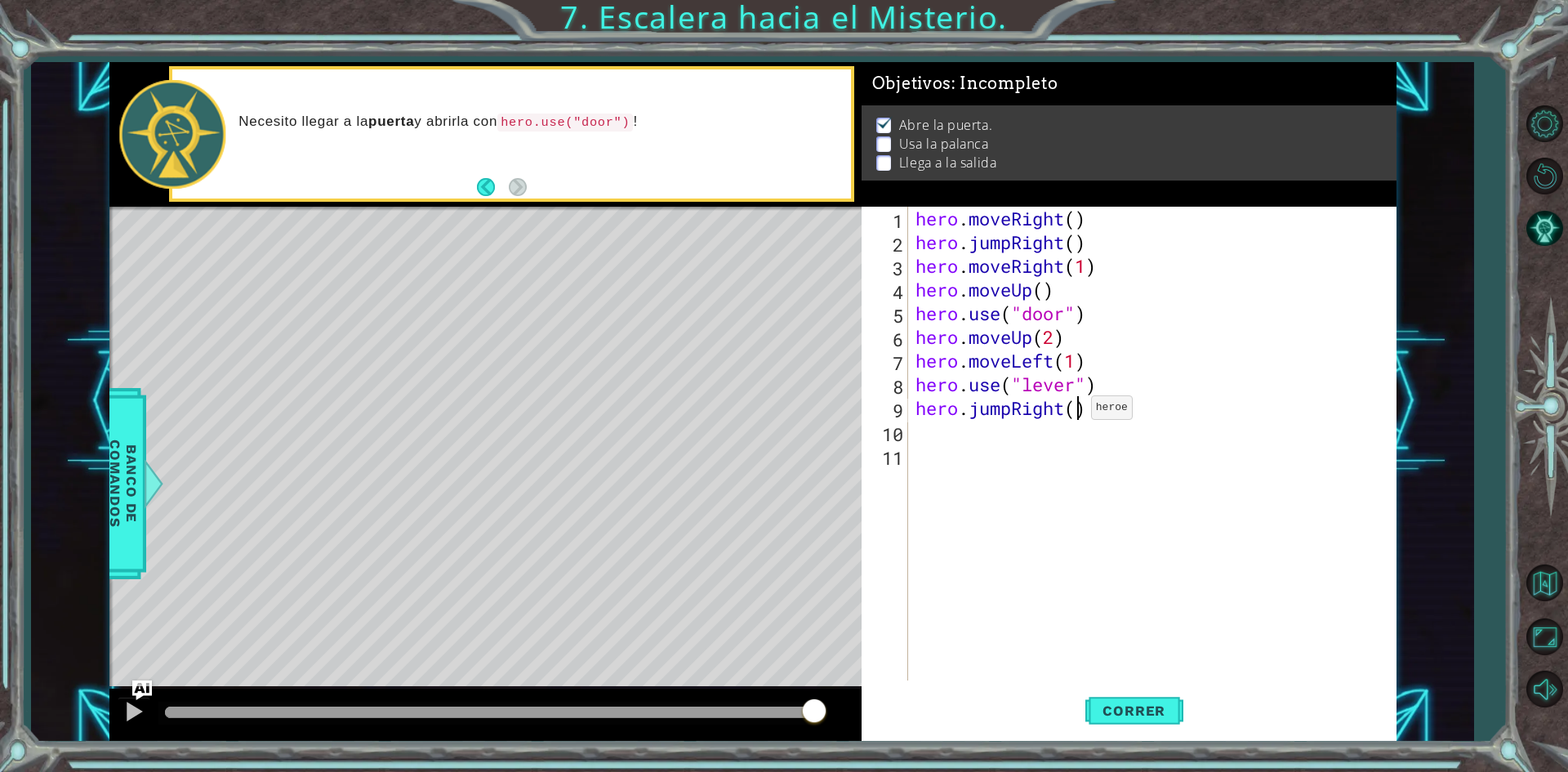
click at [1077, 411] on div "hero . moveRight ( ) hero . jumpRight ( ) hero . moveRight ( 1 ) hero . moveUp …" at bounding box center [1156, 467] width 486 height 521
type textarea "hero.jumpRight(3)"
click at [1061, 449] on div "hero . moveRight ( ) hero . jumpRight ( ) hero . moveRight ( 1 ) hero . moveUp …" at bounding box center [1156, 467] width 486 height 521
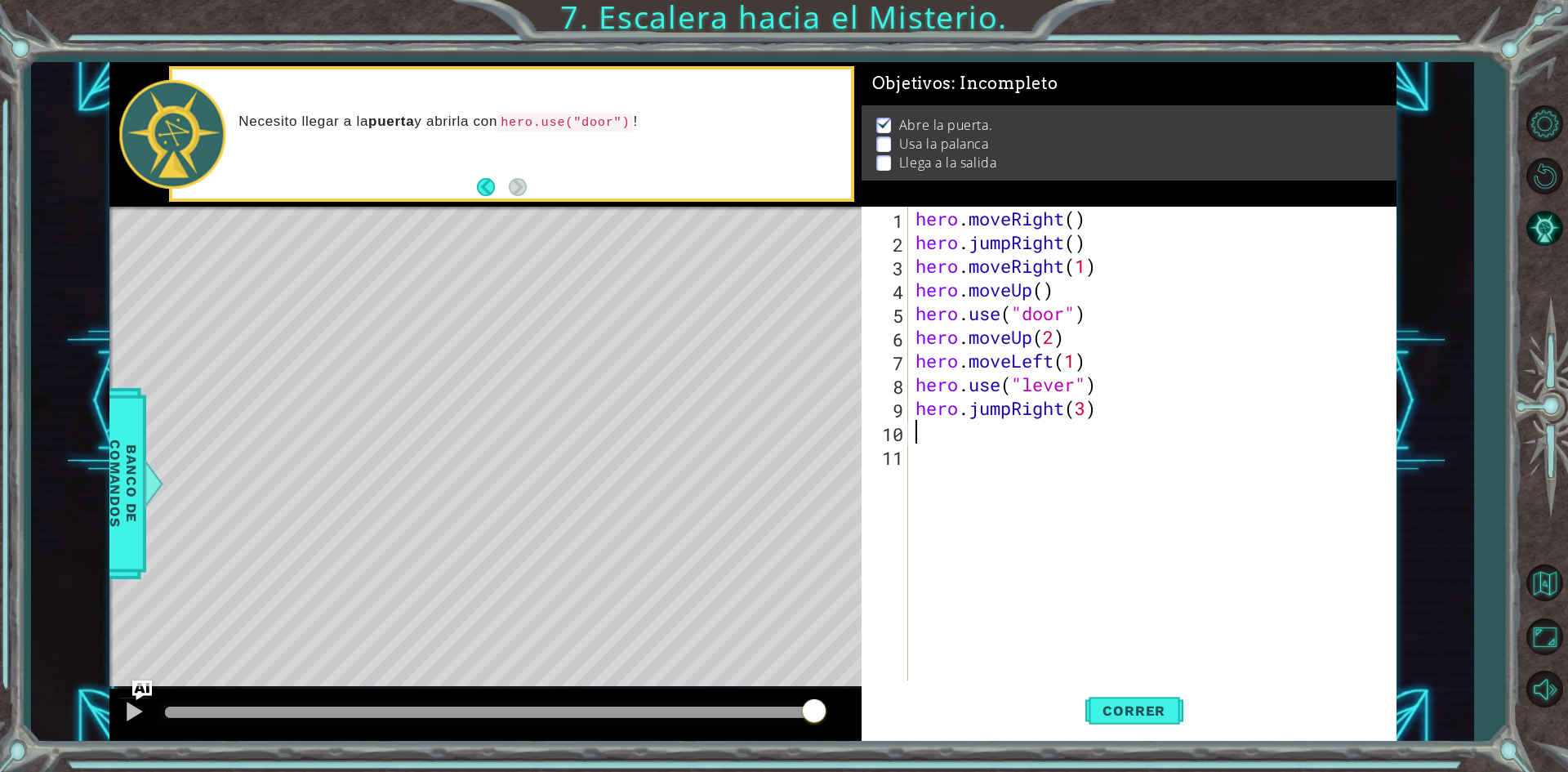
click at [1054, 439] on div "hero . moveRight ( ) hero . jumpRight ( ) hero . moveRight ( 1 ) hero . moveUp …" at bounding box center [1156, 467] width 486 height 521
type textarea "h"
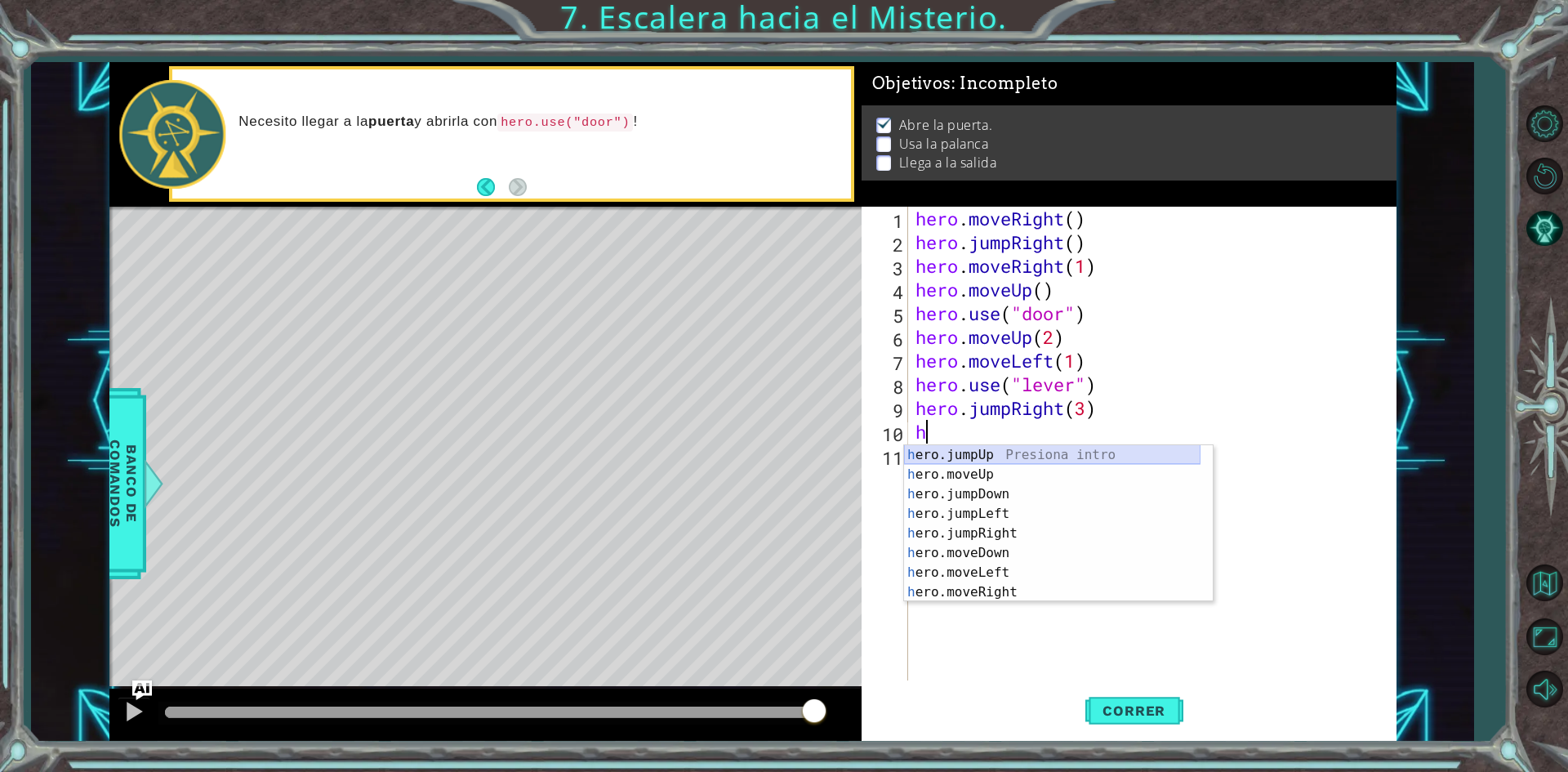
click at [990, 449] on div "h ero.jumpUp Presiona intro h ero.moveUp Presiona intro h ero.jumpDown Presiona…" at bounding box center [1053, 543] width 297 height 196
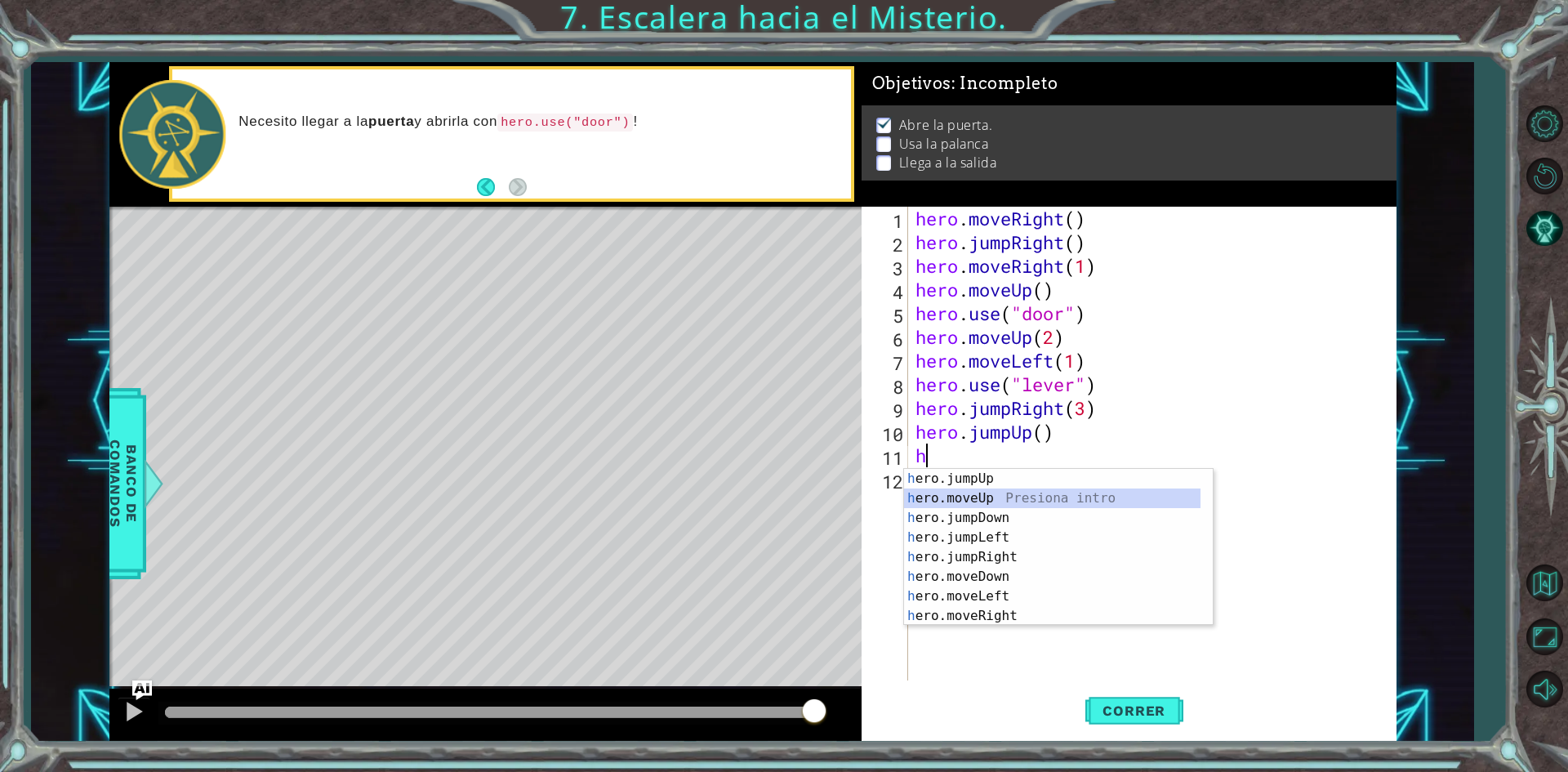
click at [992, 502] on div "h ero.jumpUp Presiona intro h ero.moveUp Presiona intro h ero.jumpDown Presiona…" at bounding box center [1053, 566] width 297 height 196
type textarea "hero.moveUp(1)"
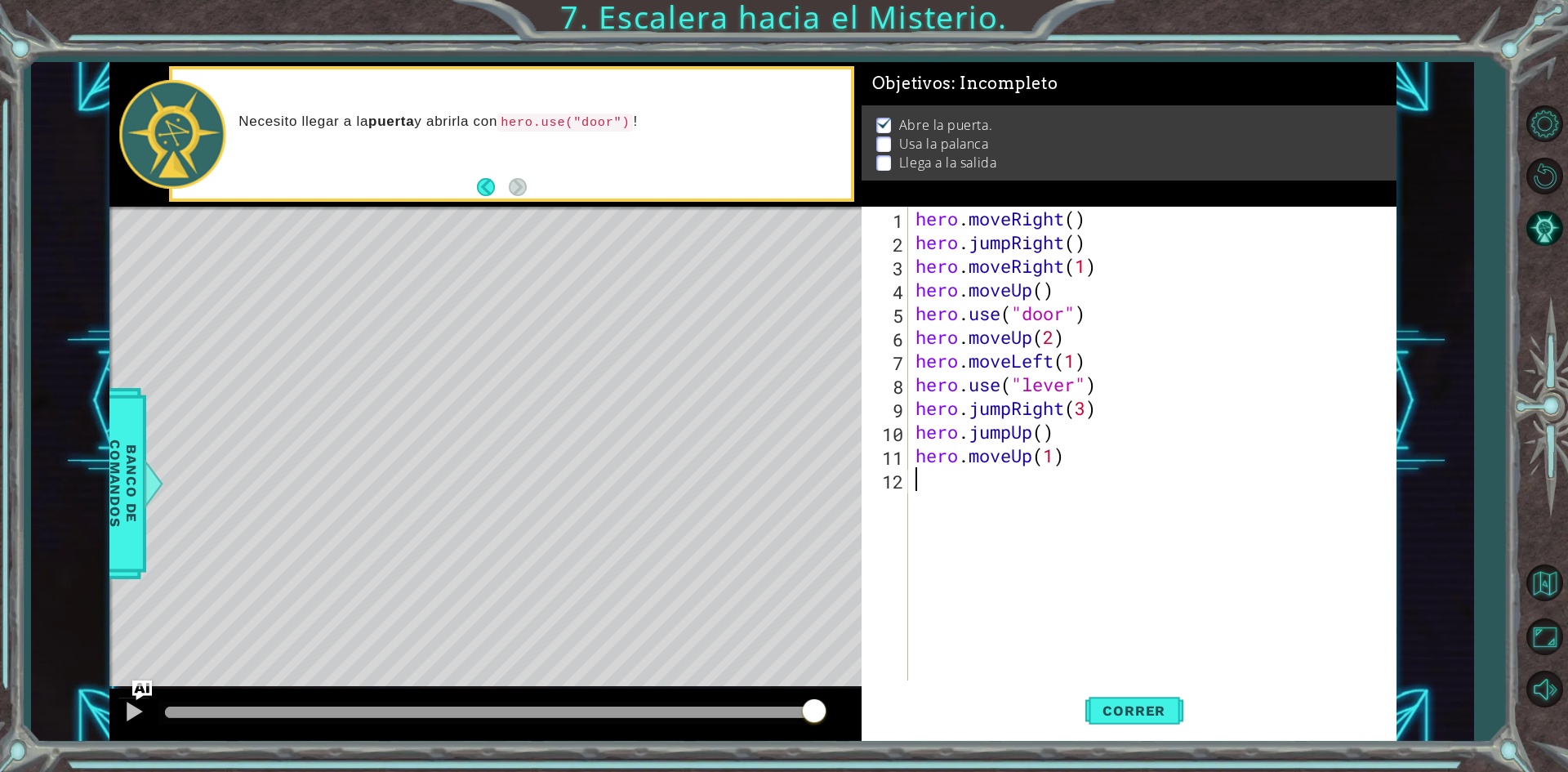
click at [992, 500] on div "hero . moveRight ( ) hero . jumpRight ( ) hero . moveRight ( 1 ) hero . moveUp …" at bounding box center [1156, 467] width 486 height 521
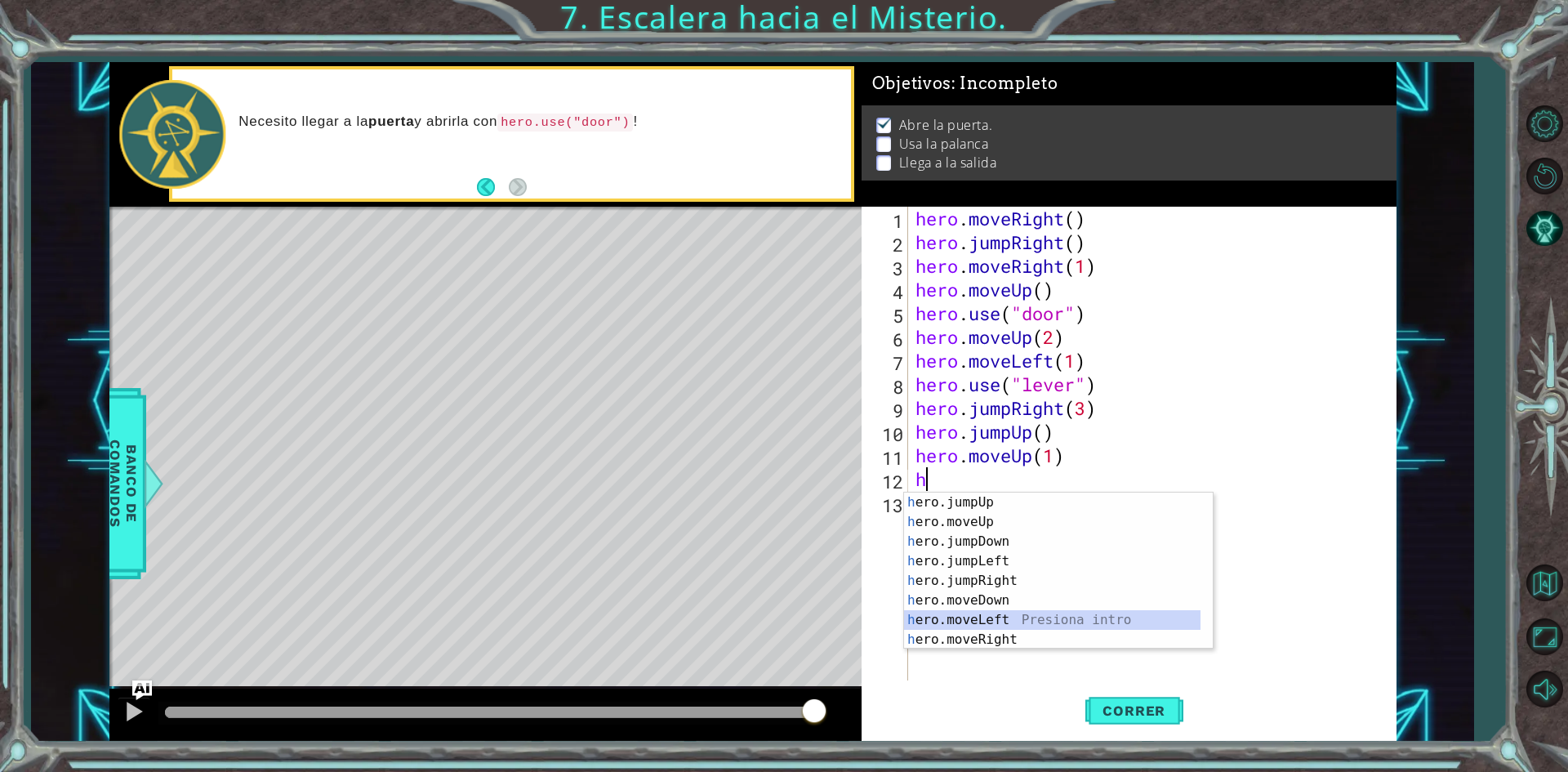
click at [996, 620] on div "h ero.jumpUp Presiona intro h ero.moveUp Presiona intro h ero.jumpDown Presiona…" at bounding box center [1053, 590] width 297 height 196
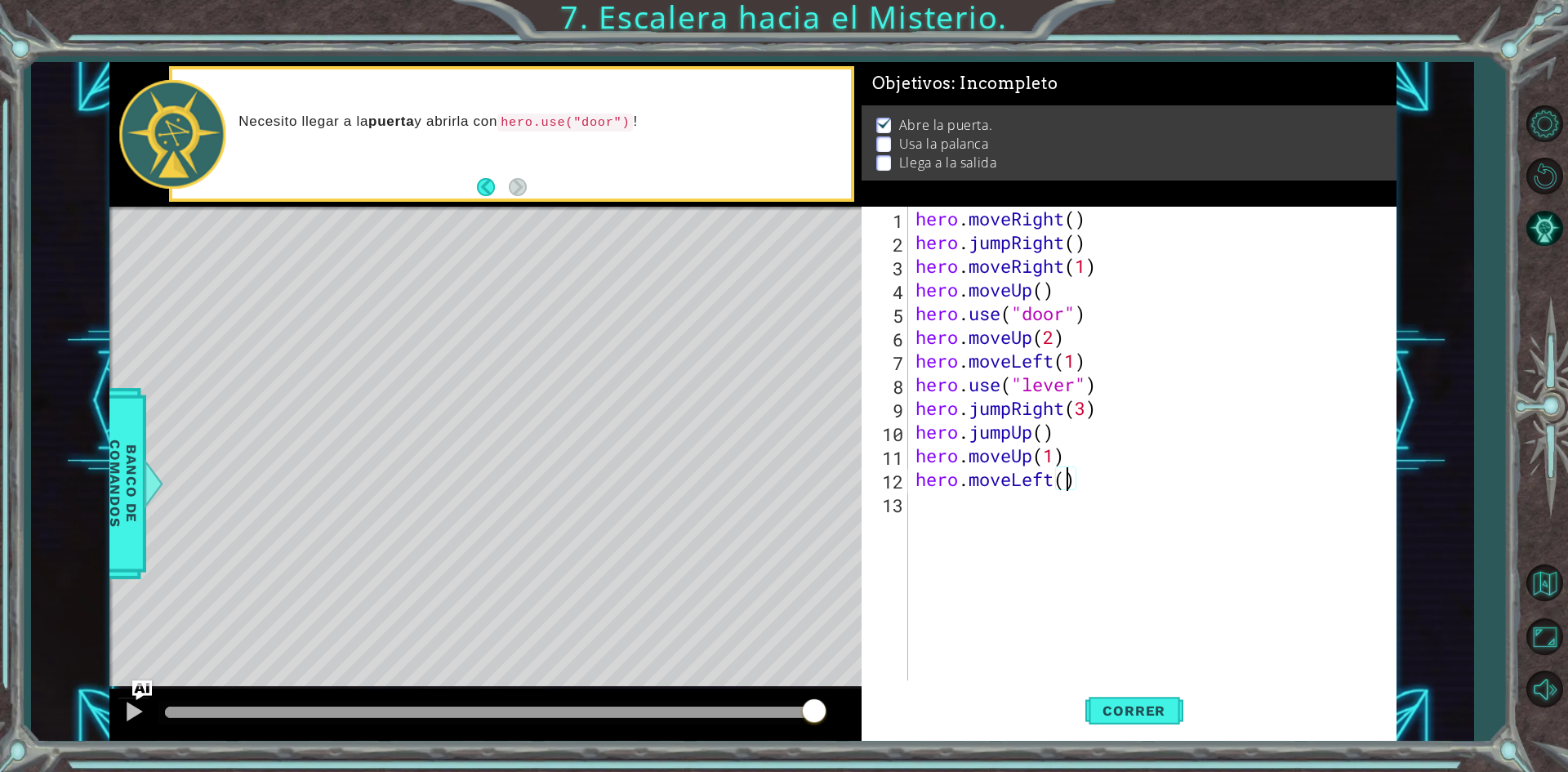
type textarea "hero.moveLeft(3)"
click at [1126, 717] on span "Correr" at bounding box center [1134, 711] width 96 height 17
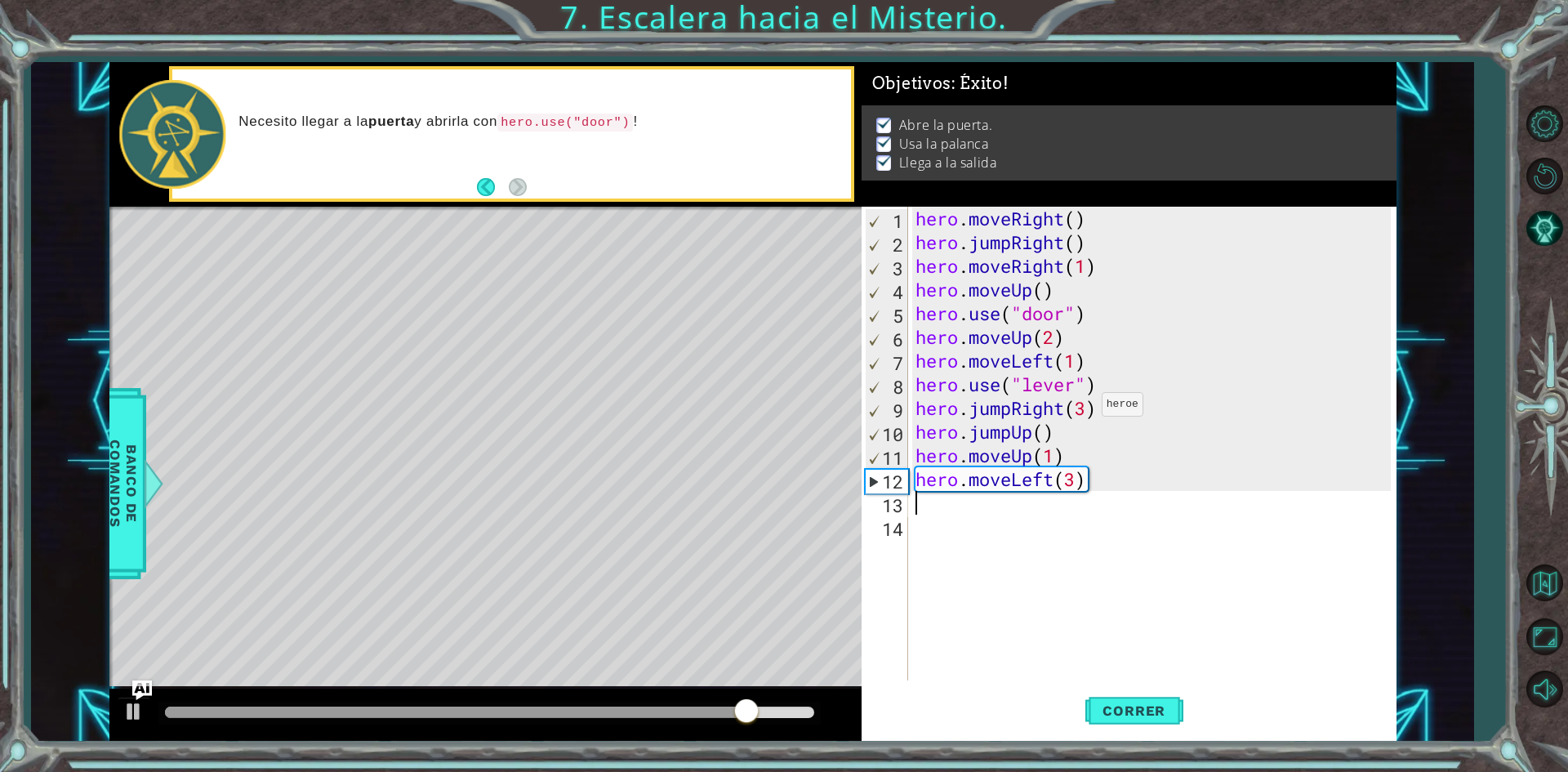
click at [1088, 408] on div "hero . moveRight ( ) hero . jumpRight ( ) hero . moveRight ( 1 ) hero . moveUp …" at bounding box center [1156, 467] width 486 height 521
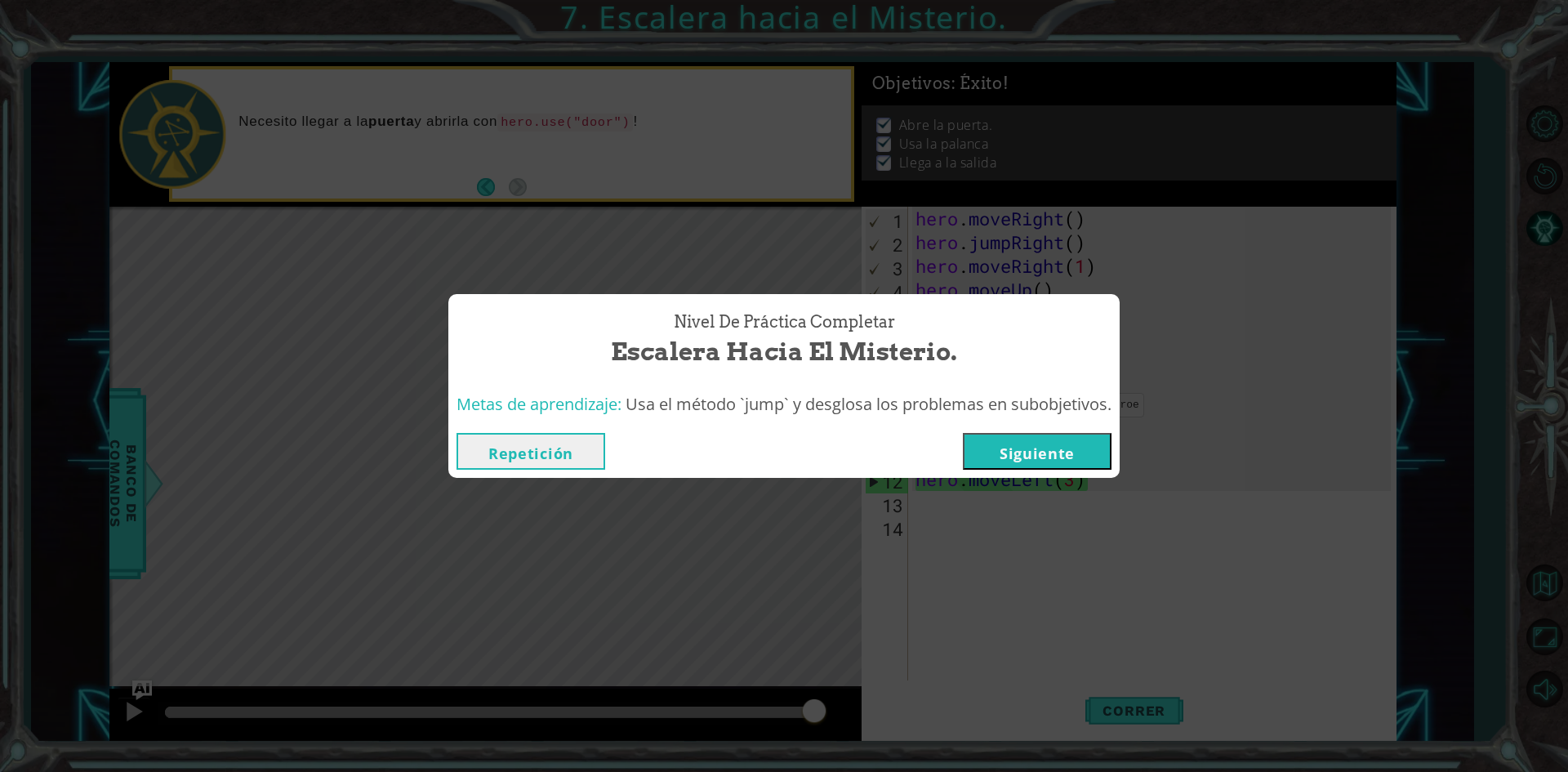
click at [585, 503] on div "Nivel de Práctica Completar Escalera hacia el Misterio. Metas de aprendizaje: U…" at bounding box center [784, 386] width 1568 height 772
click at [572, 458] on button "Repetición" at bounding box center [531, 451] width 148 height 37
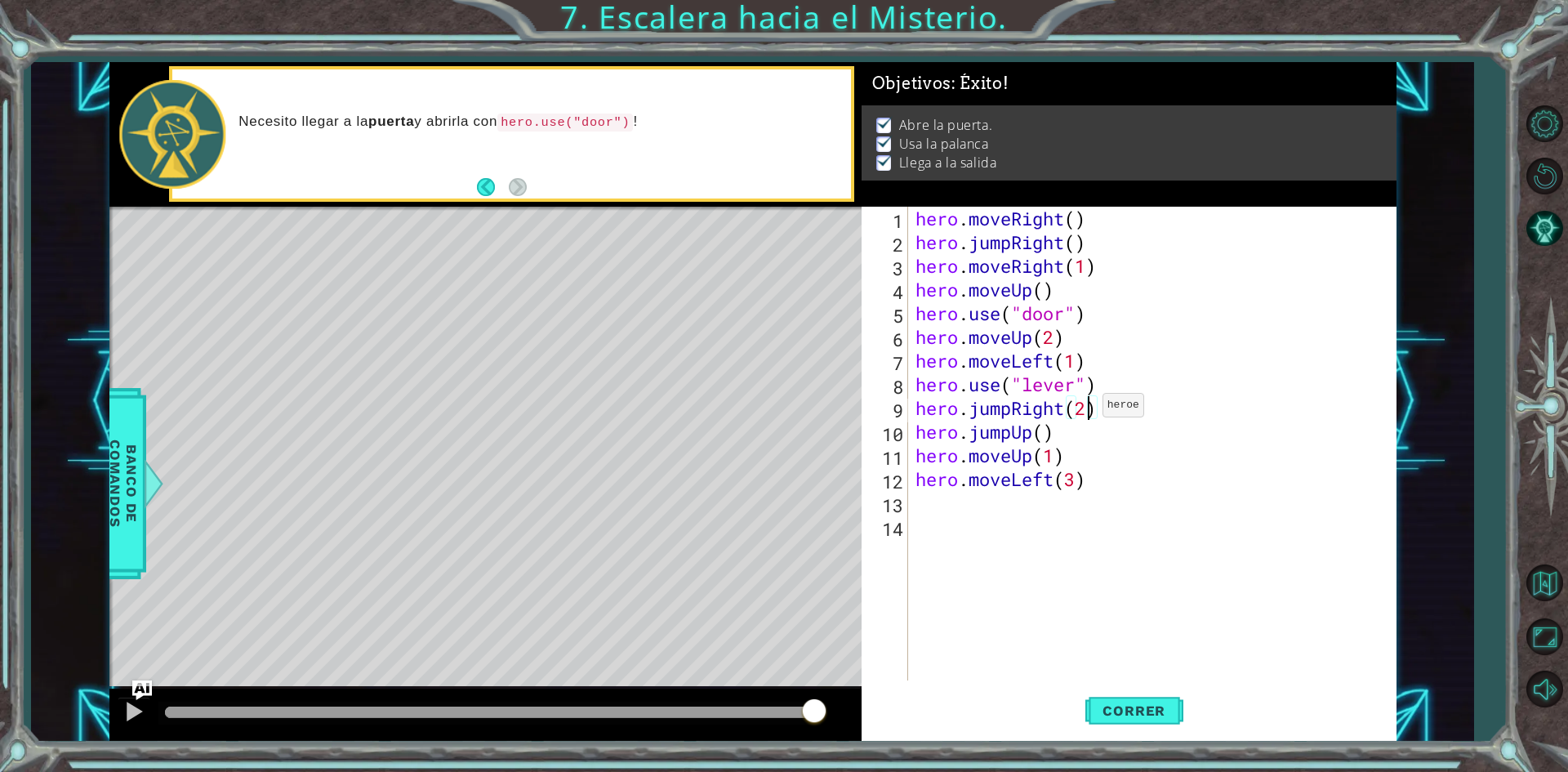
scroll to position [0, 7]
type textarea "hero.jumpRight(2)"
click at [1128, 717] on span "Correr" at bounding box center [1134, 711] width 96 height 17
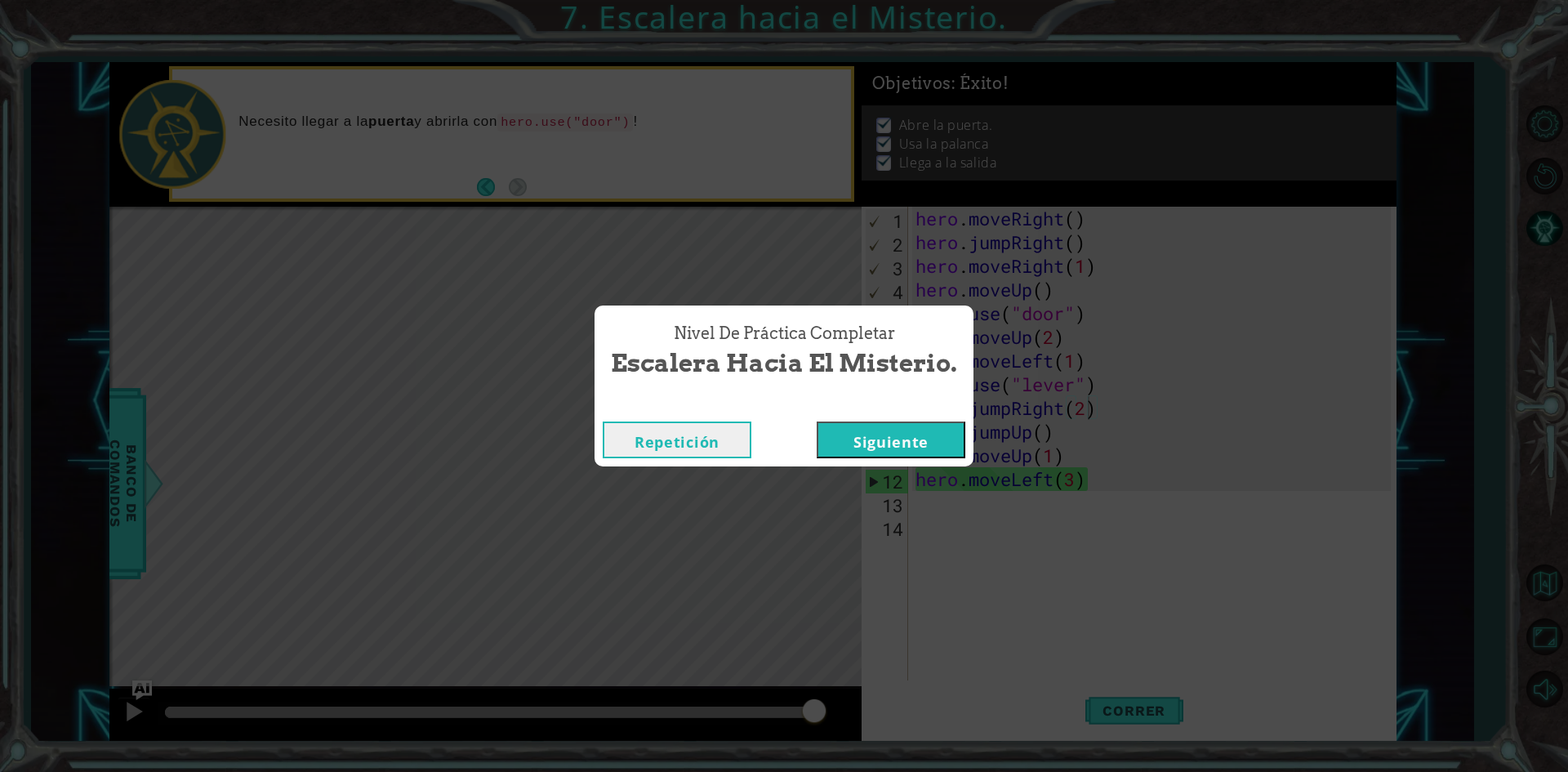
click at [936, 439] on button "Siguiente" at bounding box center [891, 439] width 148 height 37
